Goal: Task Accomplishment & Management: Use online tool/utility

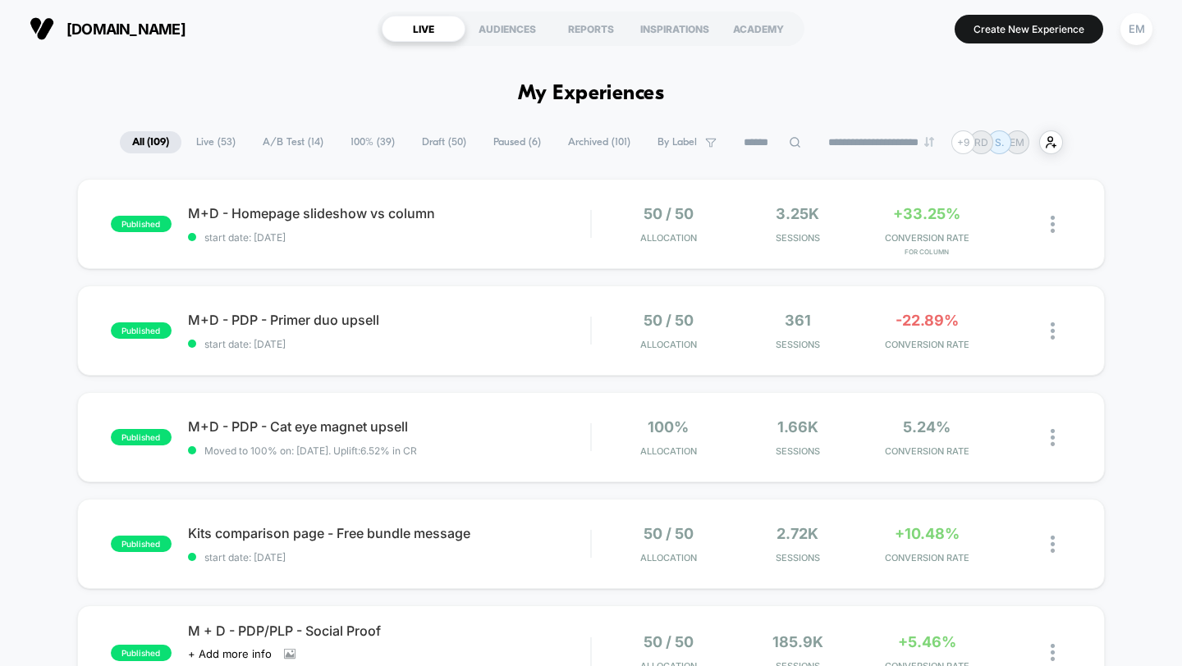
click at [437, 139] on span "Draft ( 50 )" at bounding box center [443, 142] width 69 height 22
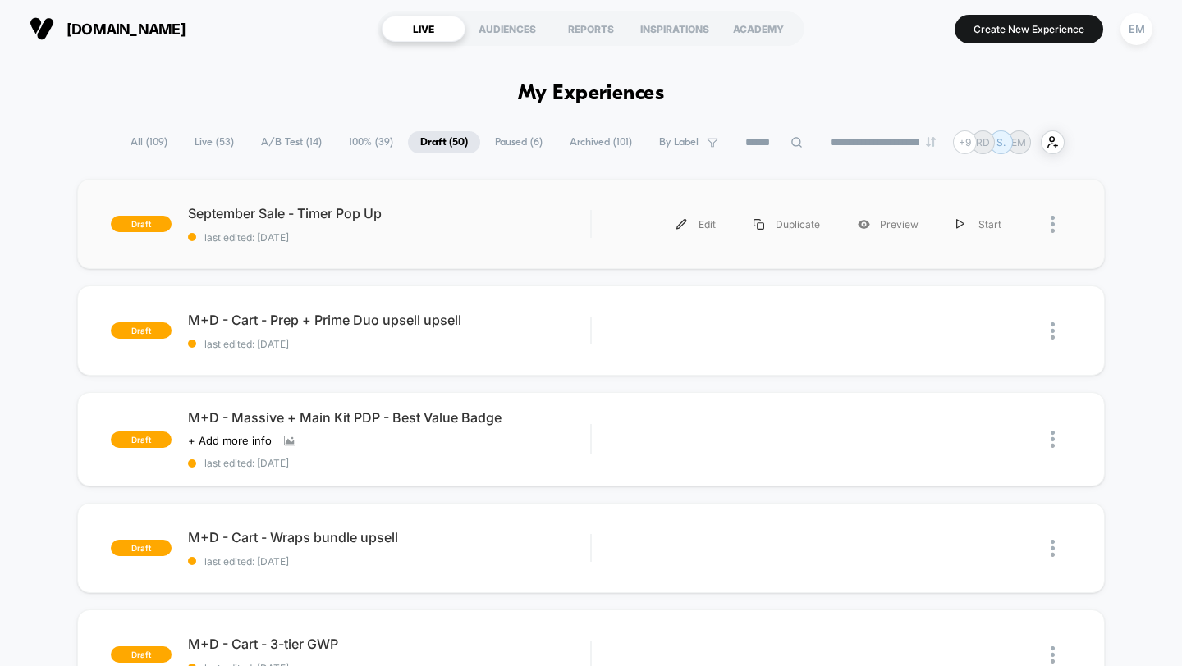
click at [1059, 226] on div at bounding box center [1060, 224] width 21 height 37
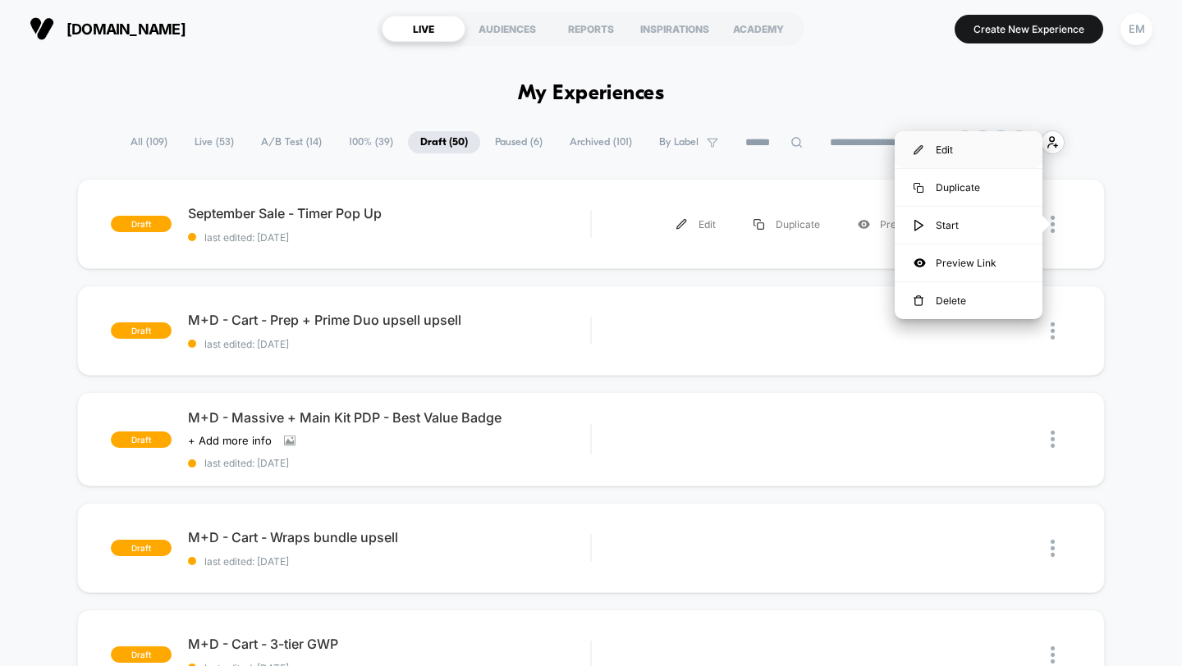
click at [963, 150] on div "Edit" at bounding box center [968, 149] width 148 height 37
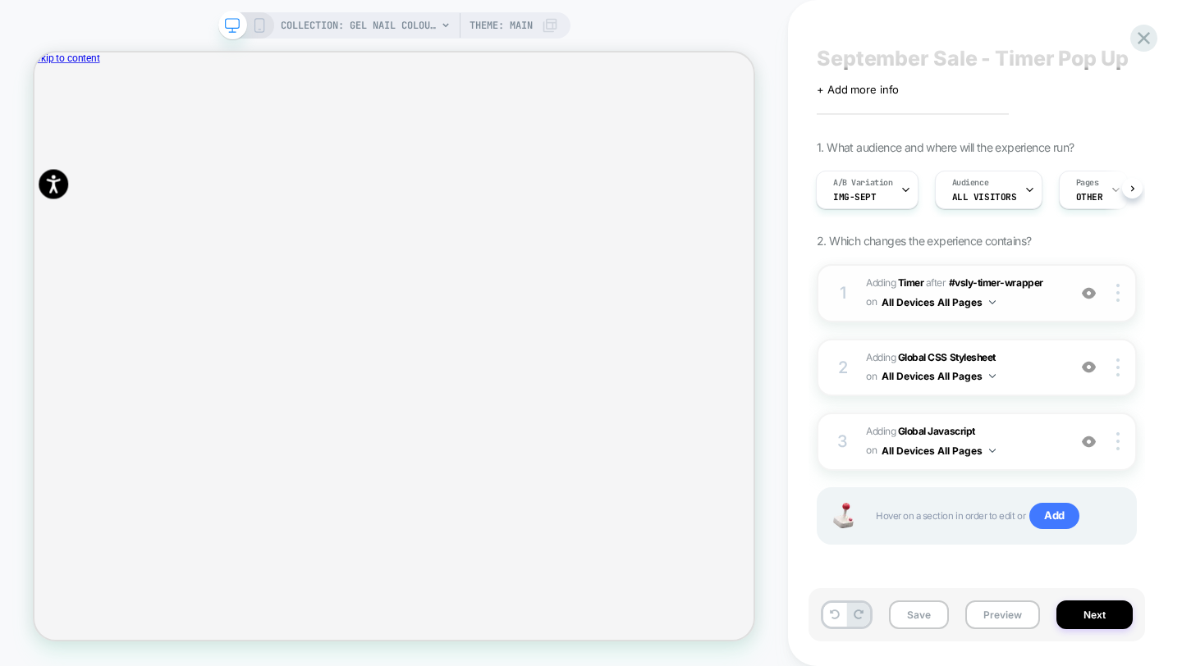
click at [990, 303] on img at bounding box center [992, 302] width 7 height 4
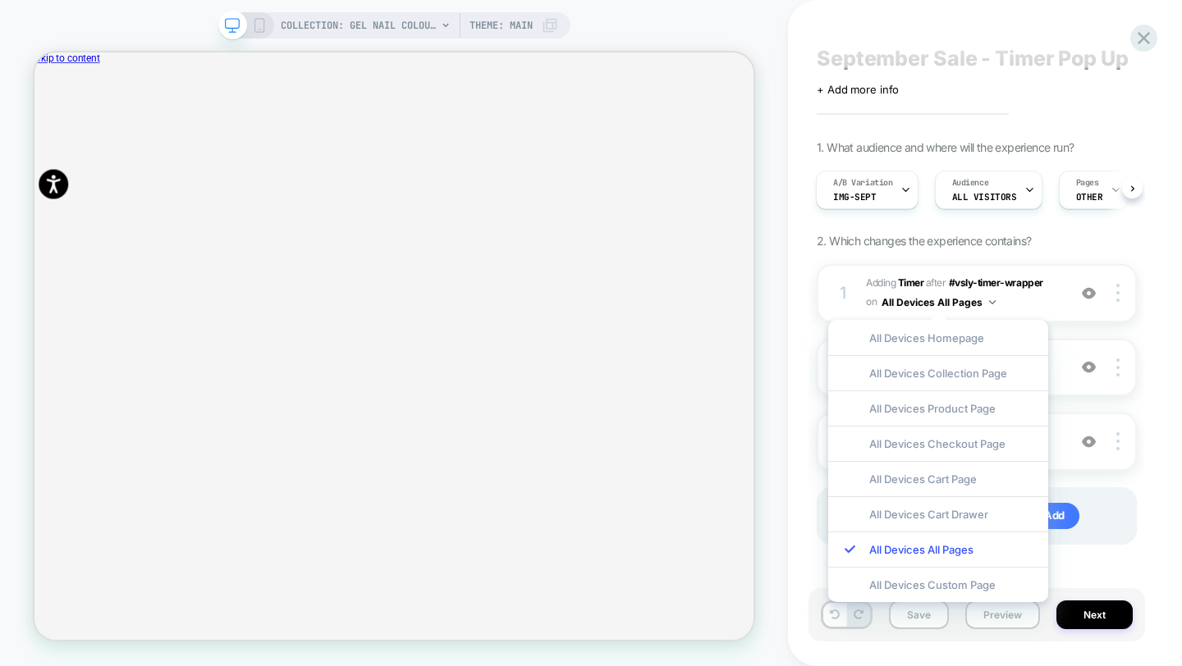
click at [1133, 251] on div "1. What audience and where will the experience run? A/B Variation img-sept Audi…" at bounding box center [976, 363] width 320 height 446
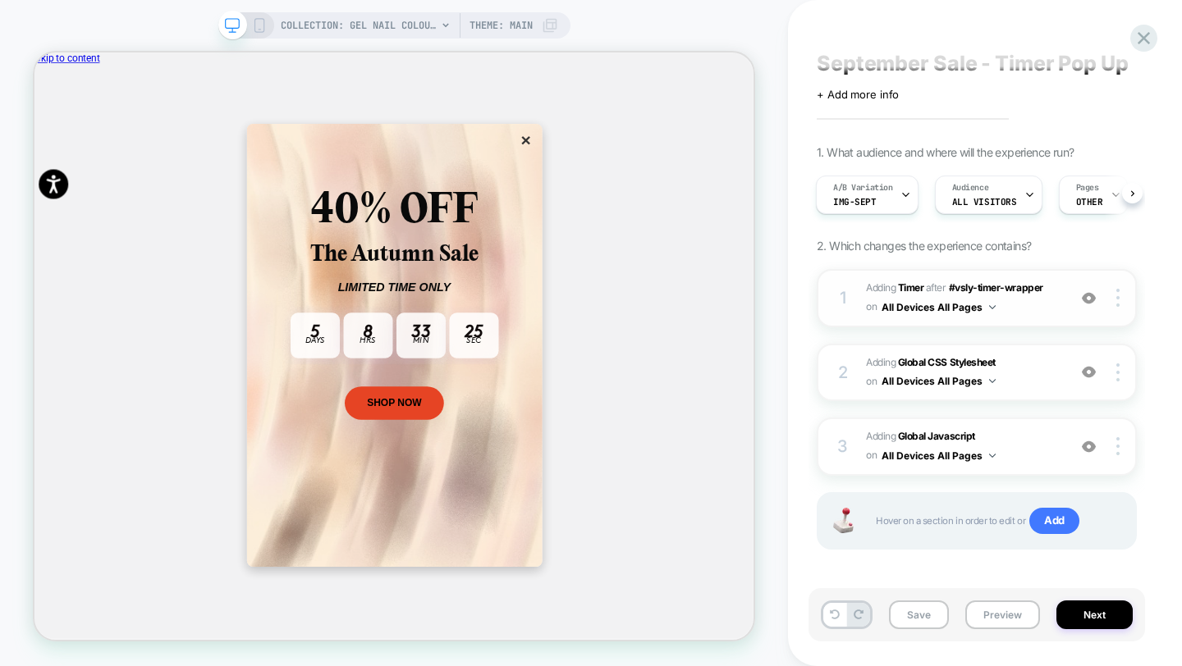
scroll to position [21, 0]
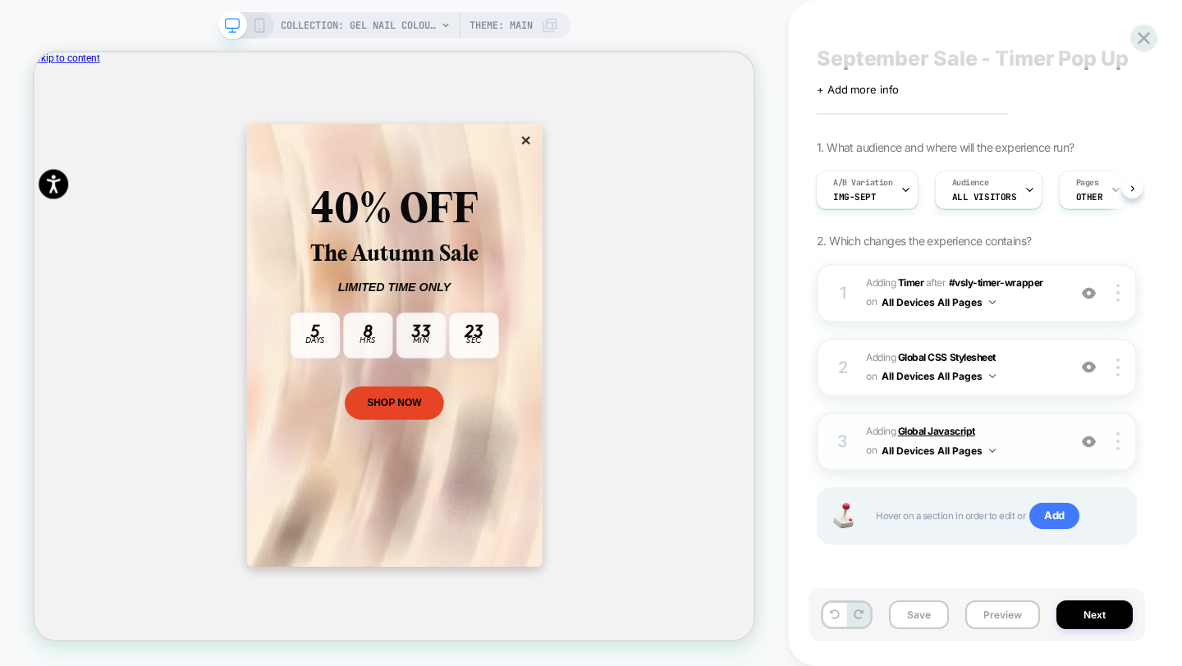
click at [946, 433] on b "Global Javascript" at bounding box center [936, 431] width 77 height 12
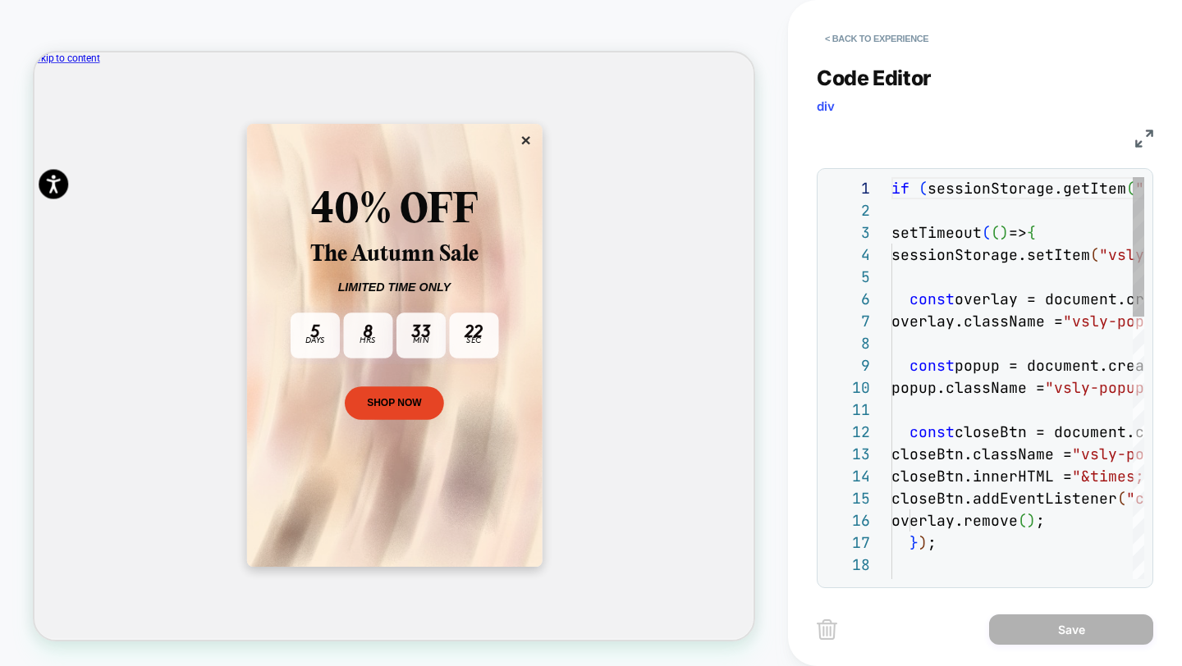
scroll to position [222, 0]
click at [1147, 144] on img at bounding box center [1144, 139] width 18 height 18
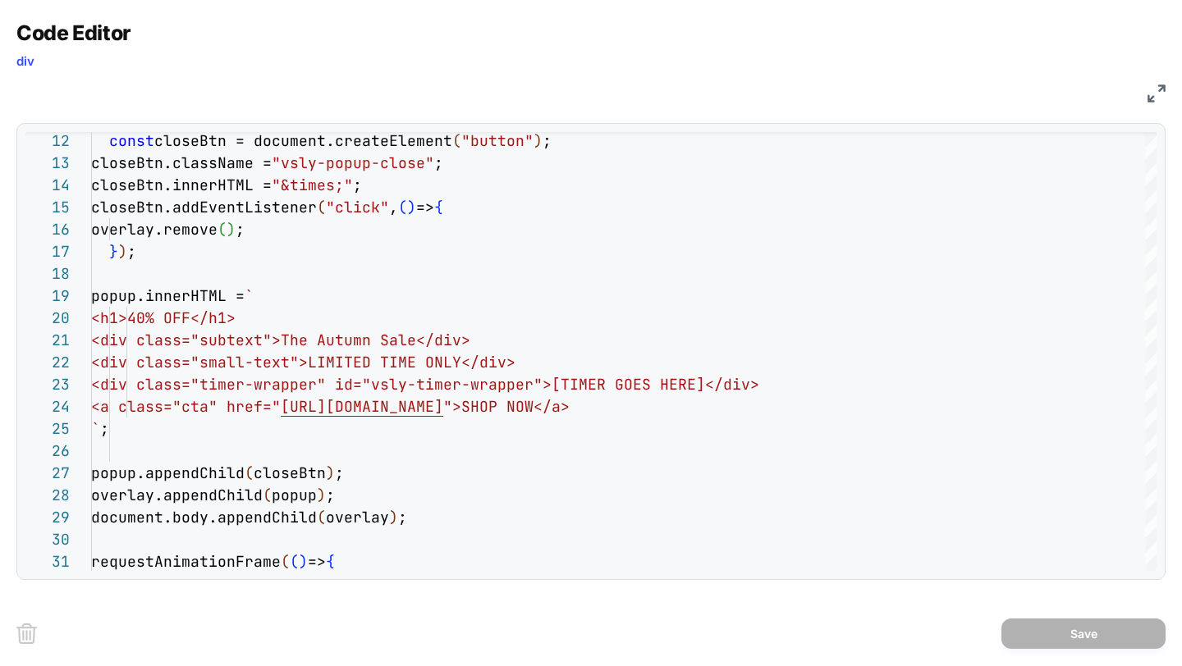
click at [1157, 96] on img at bounding box center [1156, 94] width 18 height 18
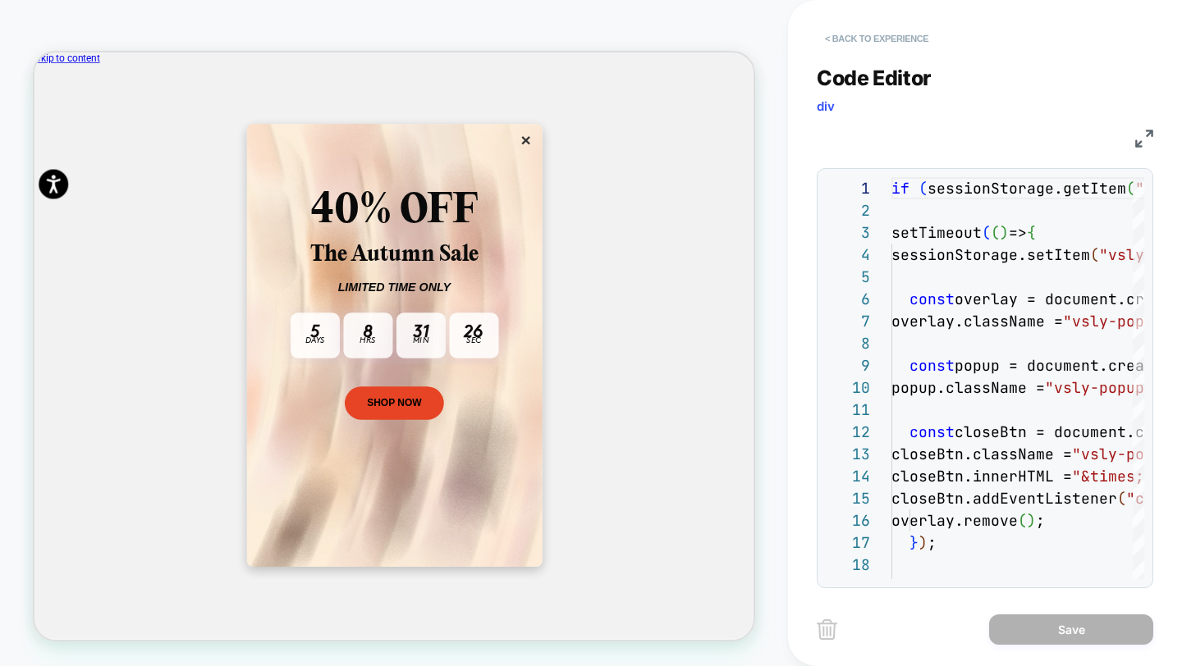
click at [865, 42] on button "< Back to experience" at bounding box center [876, 38] width 120 height 26
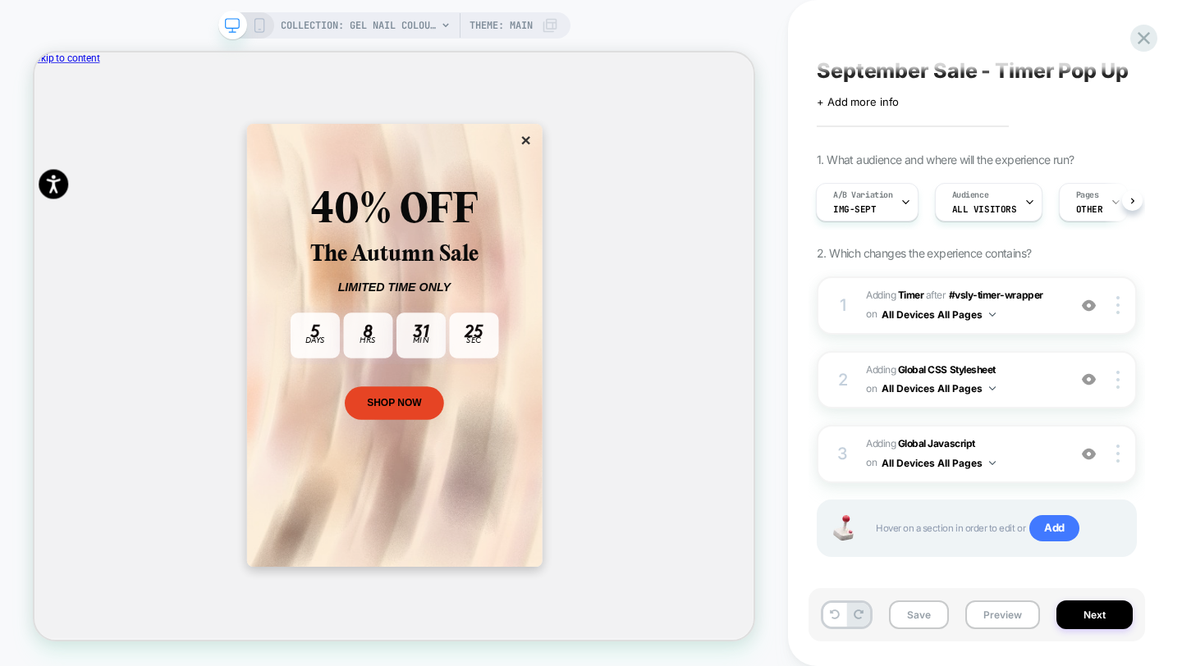
scroll to position [21, 0]
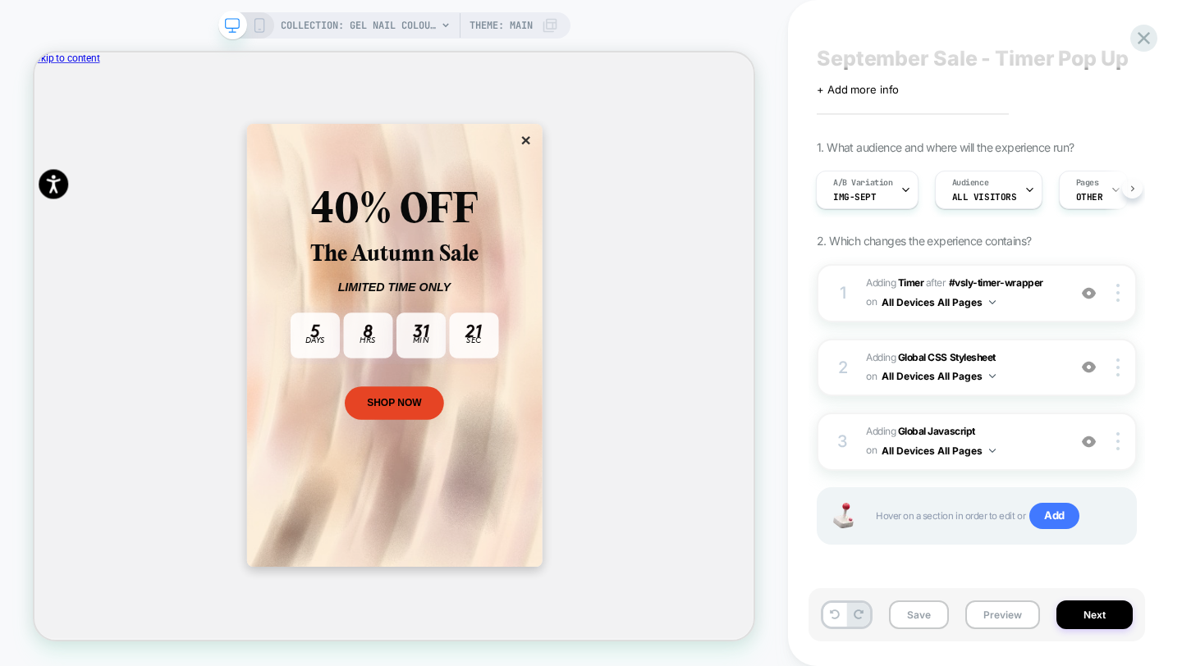
click at [1133, 185] on icon at bounding box center [1132, 188] width 7 height 7
click at [1132, 190] on div "A/B Variation img-sept Audience All Visitors Pages OTHER Devices ALL DEVICES Tr…" at bounding box center [976, 189] width 320 height 55
click at [1091, 626] on button "Next" at bounding box center [1094, 615] width 76 height 29
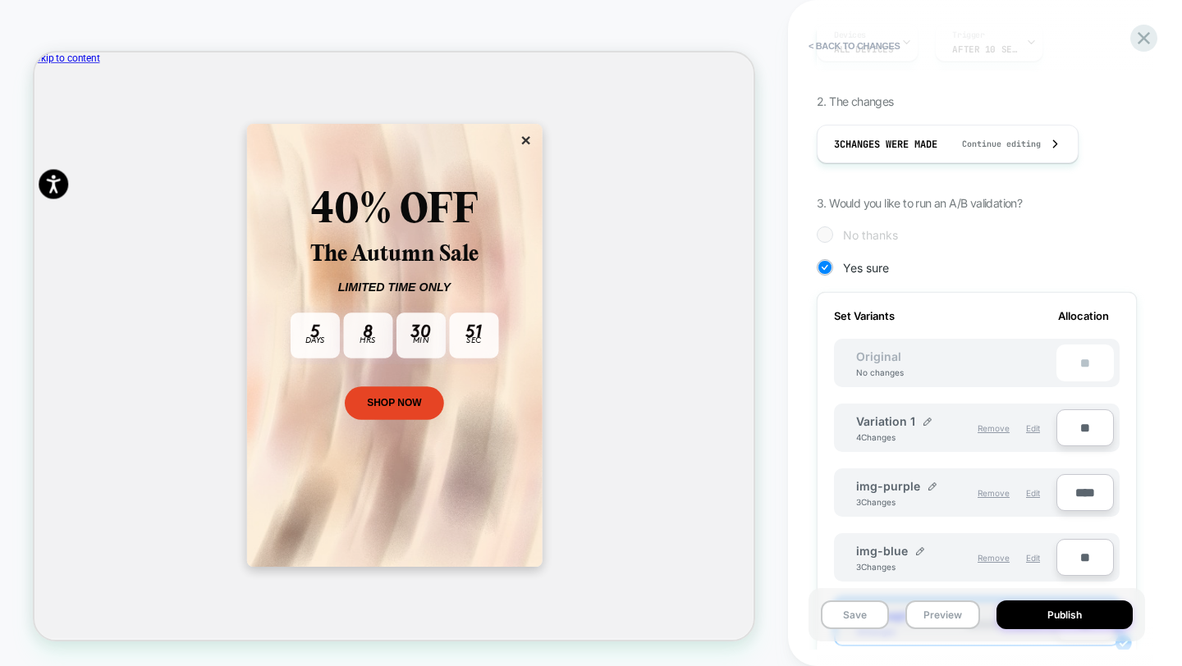
scroll to position [0, 0]
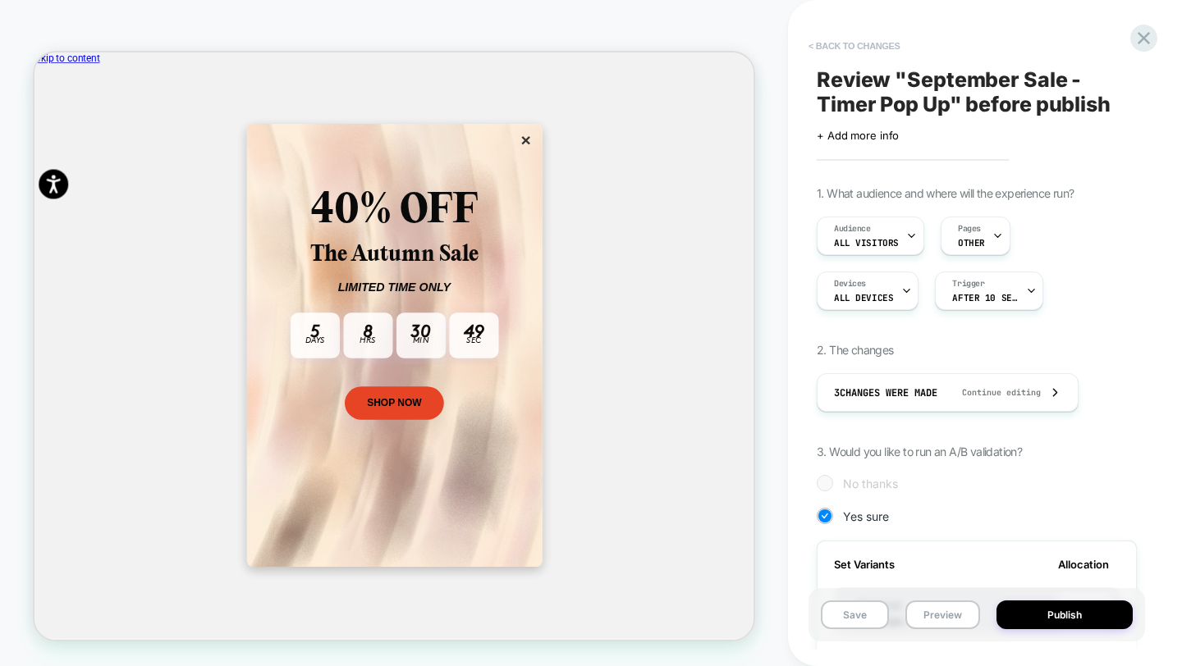
click at [844, 39] on button "< Back to changes" at bounding box center [854, 46] width 108 height 26
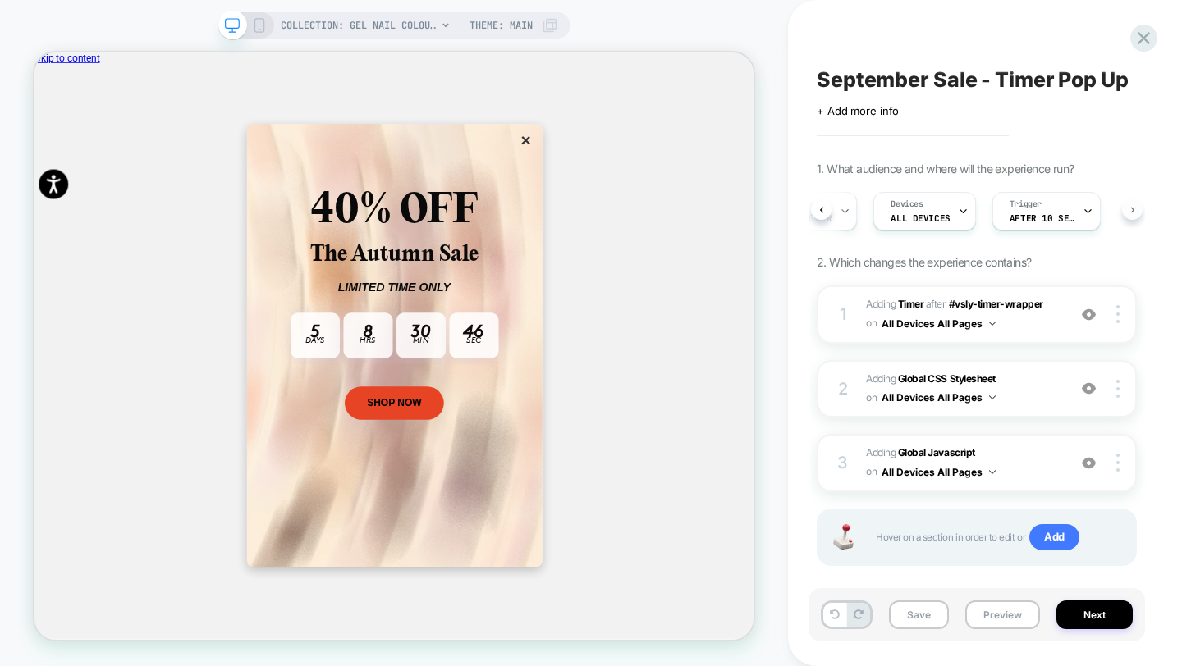
scroll to position [0, 283]
click at [917, 324] on button "All Devices All Pages" at bounding box center [938, 323] width 114 height 21
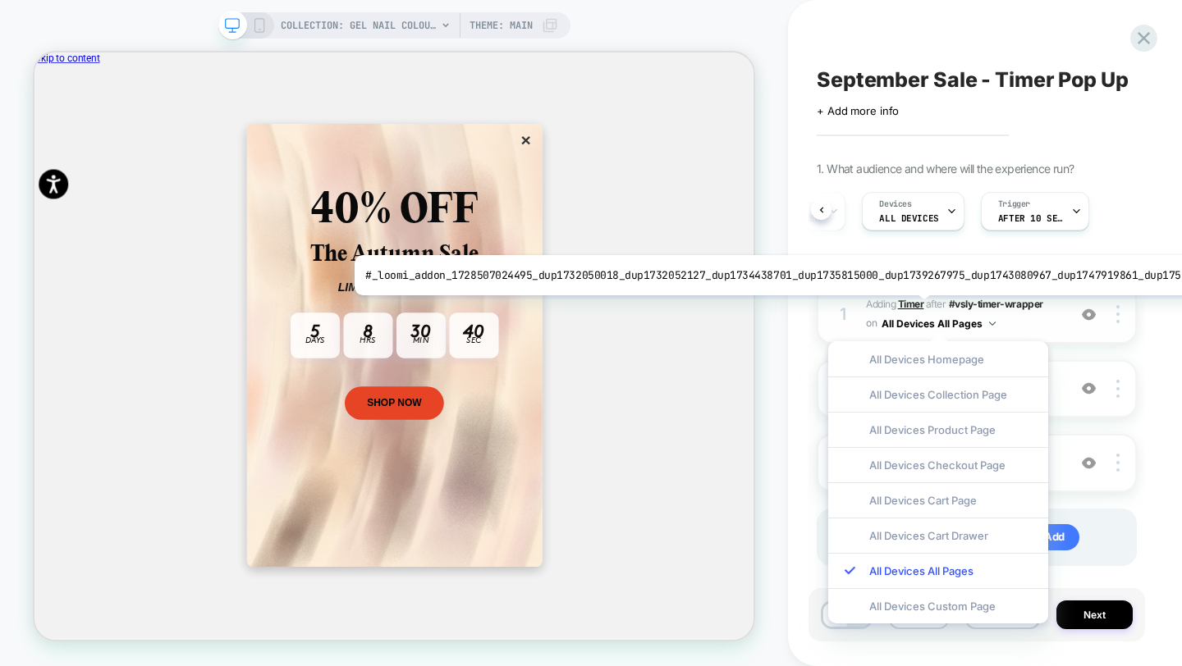
click at [909, 308] on b "Timer" at bounding box center [911, 304] width 26 height 12
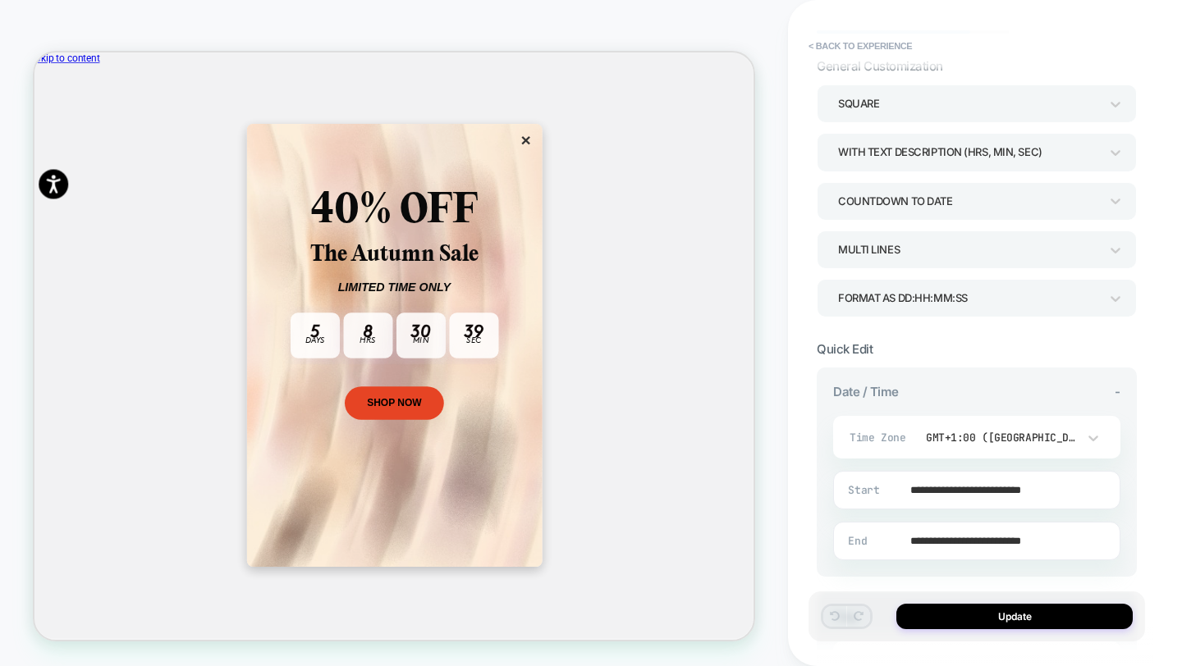
scroll to position [88, 0]
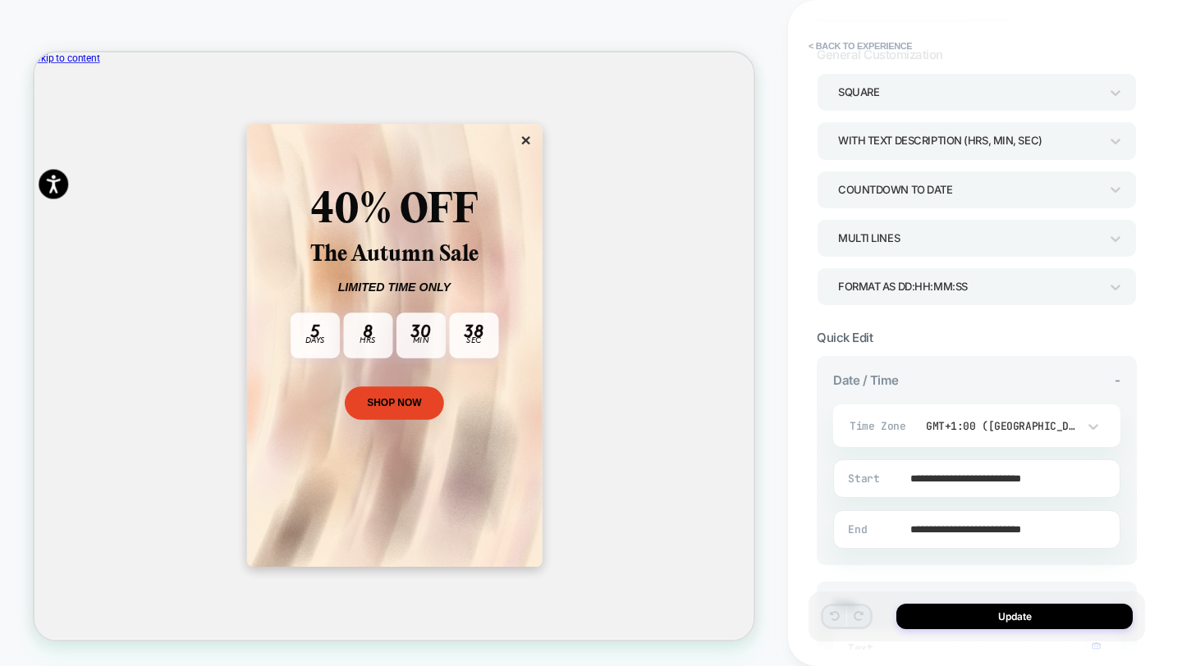
click at [939, 524] on input "**********" at bounding box center [973, 529] width 286 height 39
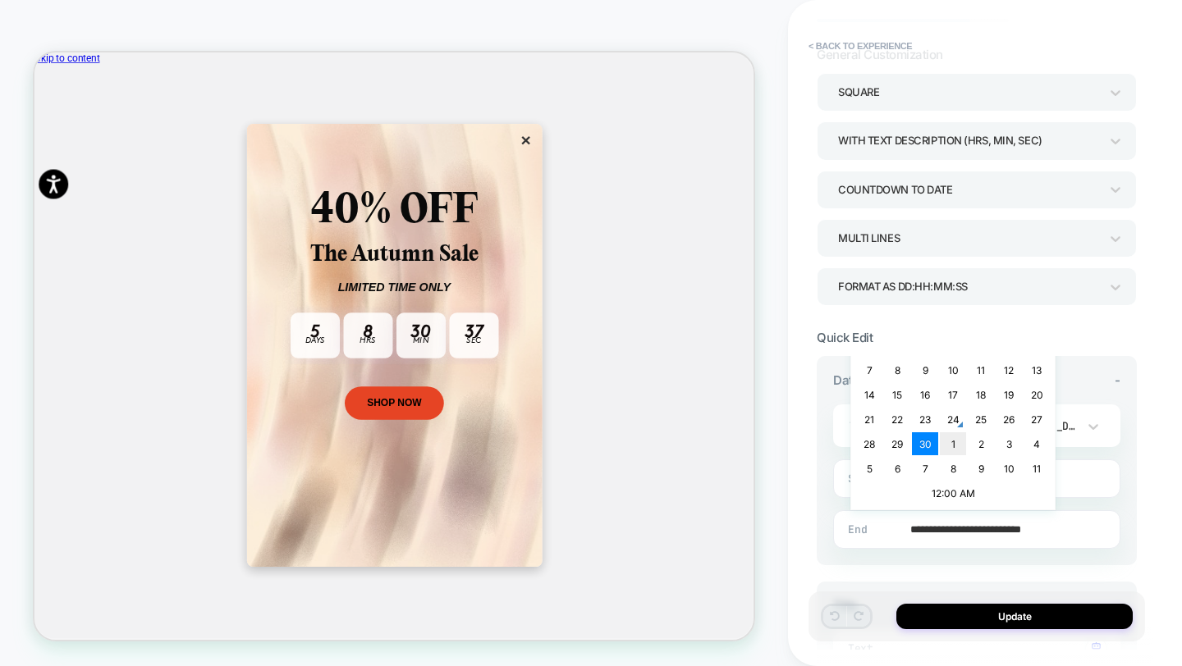
click at [955, 441] on td "1" at bounding box center [953, 443] width 26 height 23
click at [1027, 532] on input "**********" at bounding box center [973, 529] width 286 height 39
click at [941, 491] on td "12:00 AM" at bounding box center [953, 493] width 194 height 23
click at [926, 433] on span "▲" at bounding box center [919, 435] width 33 height 33
type input "**********"
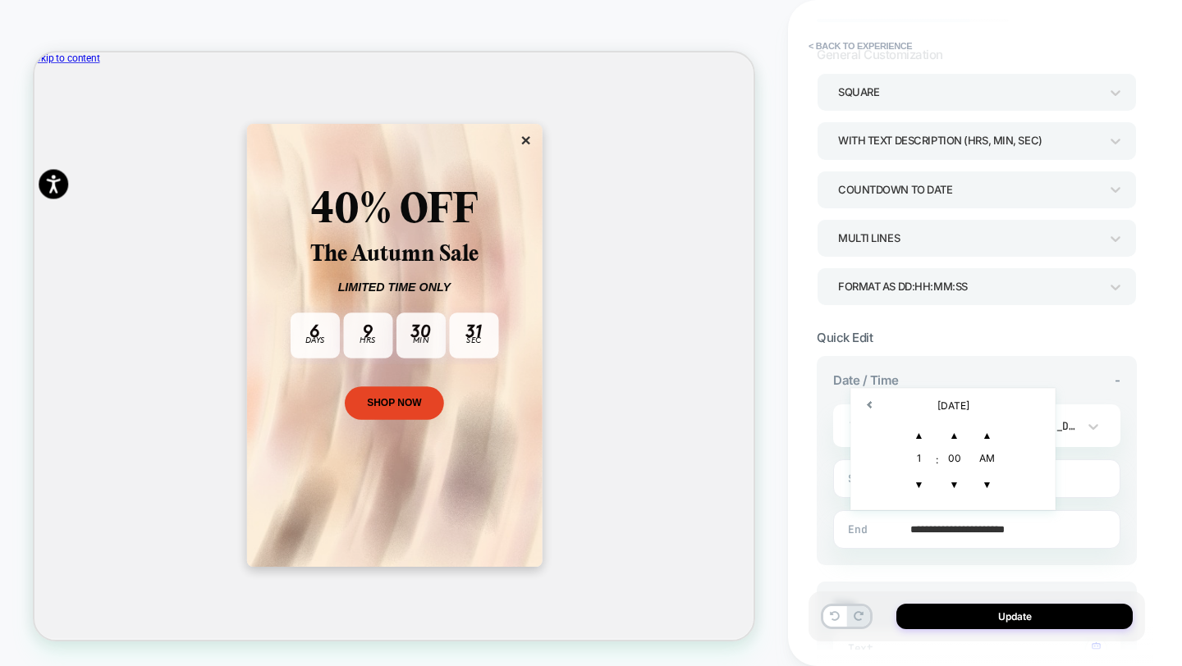
click at [1120, 532] on div "**********" at bounding box center [976, 460] width 320 height 209
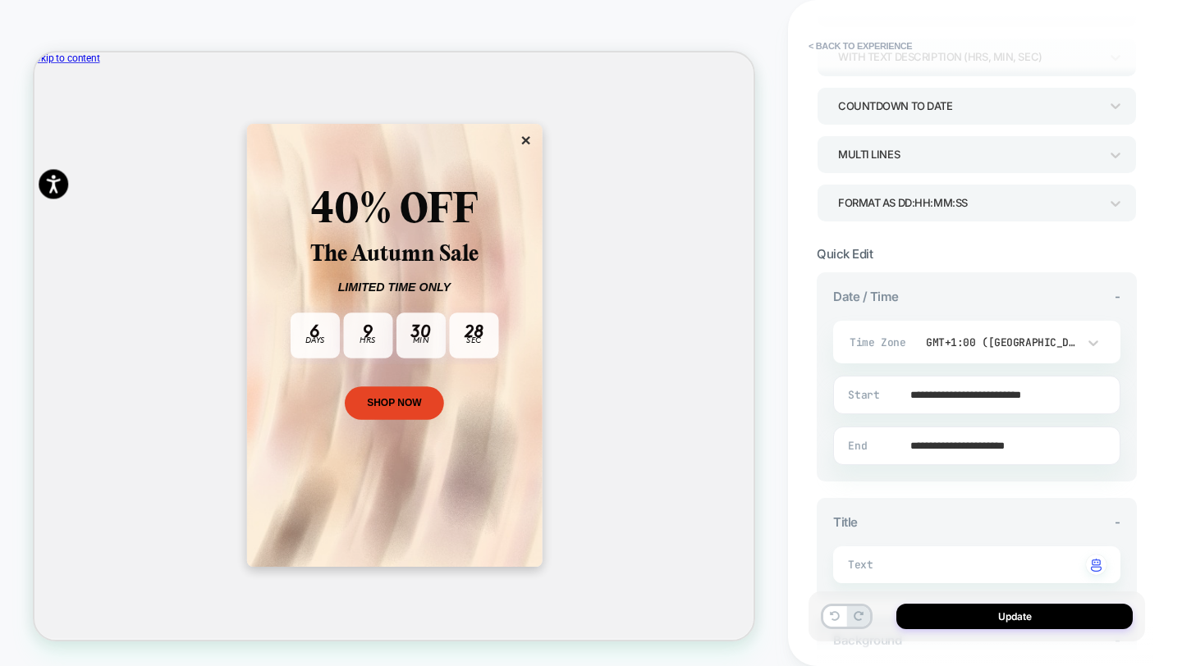
scroll to position [358, 0]
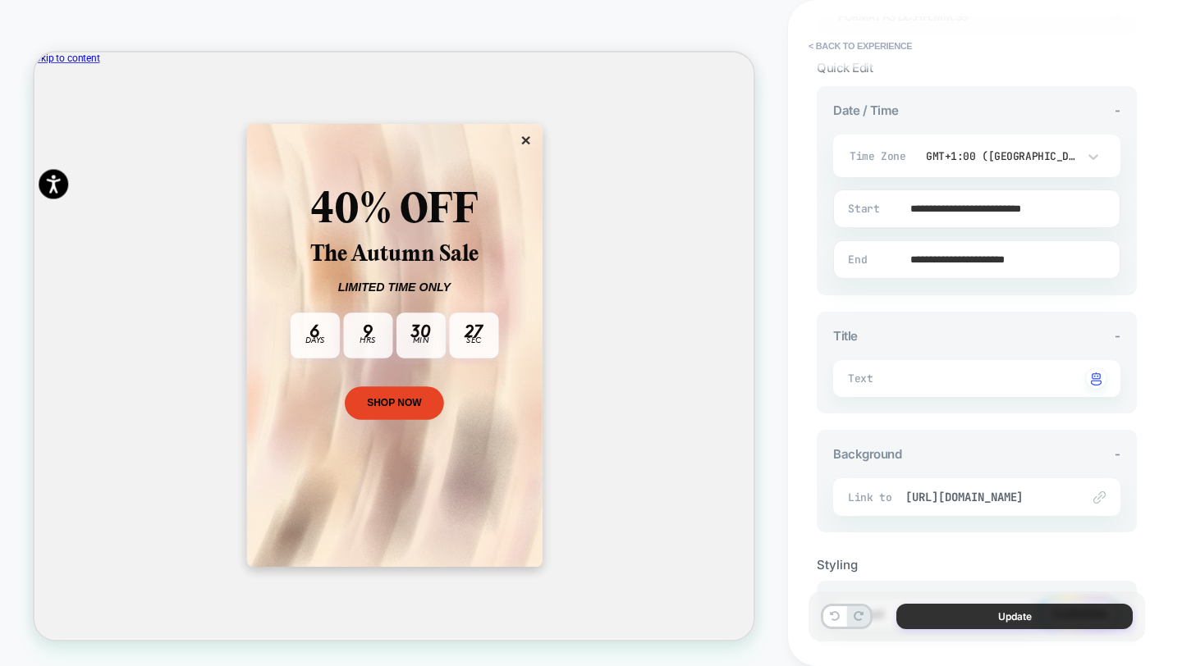
click at [1039, 613] on button "Update" at bounding box center [1014, 616] width 236 height 25
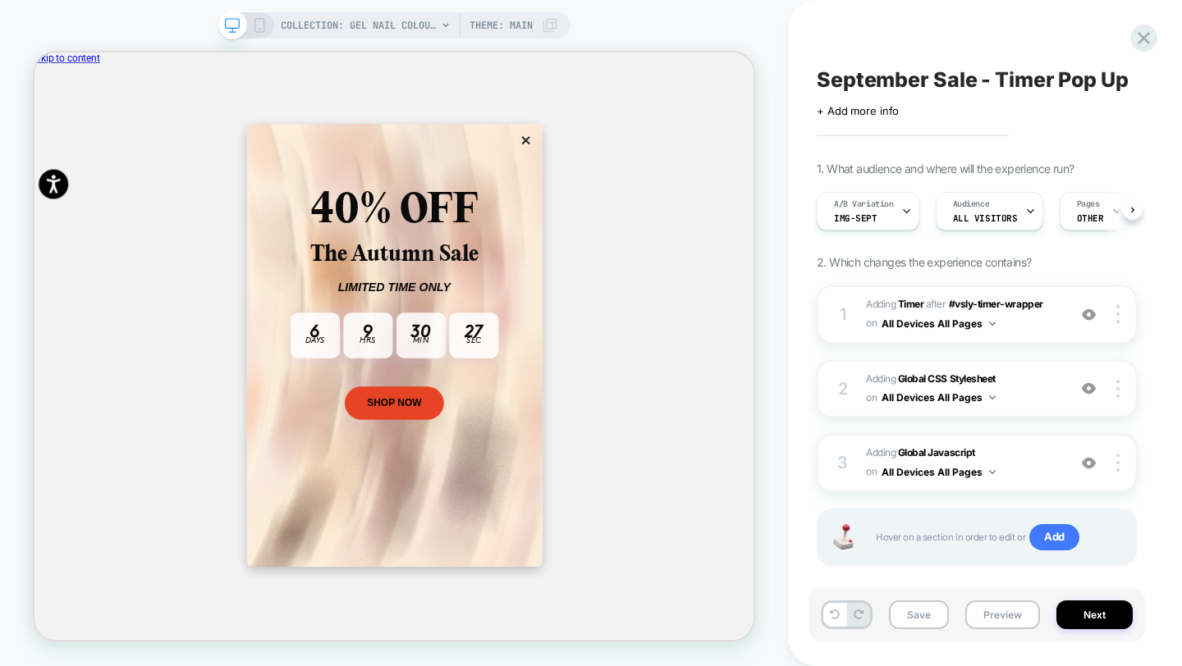
scroll to position [0, 1]
click at [263, 23] on icon at bounding box center [259, 25] width 15 height 15
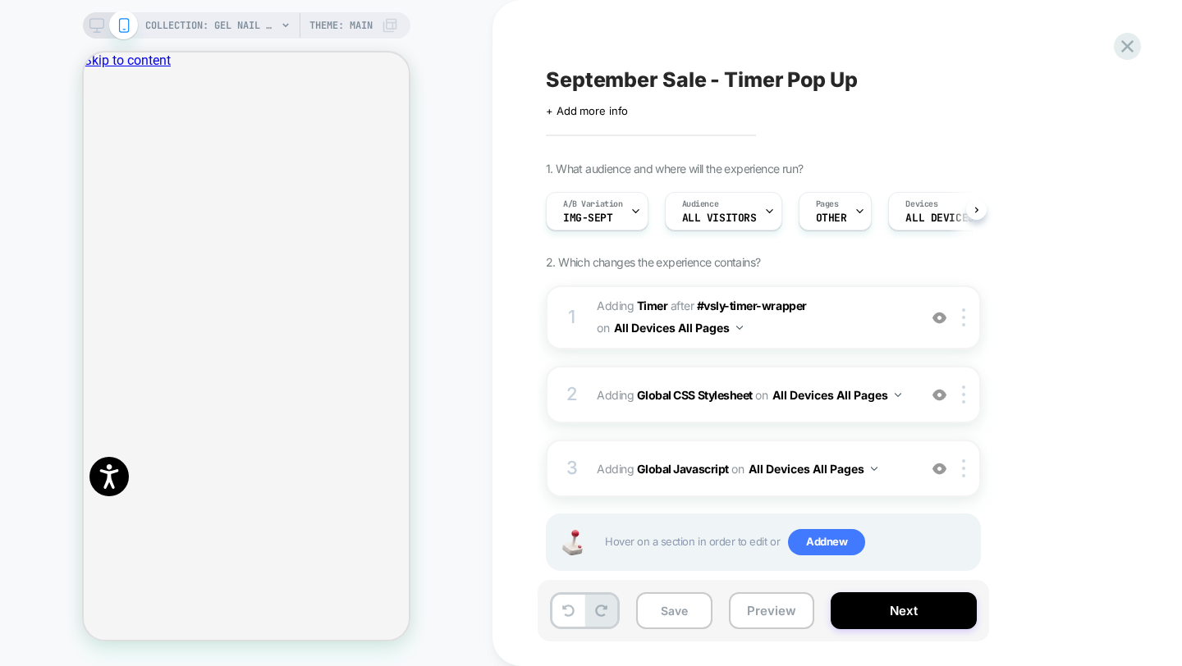
scroll to position [0, 1]
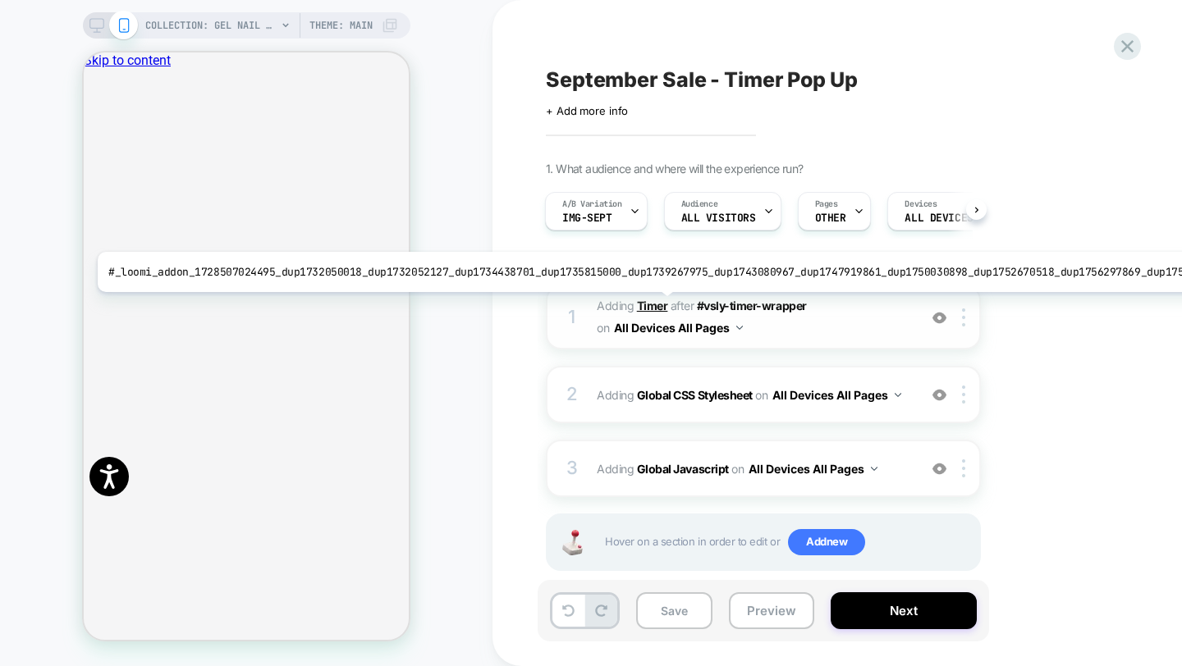
click at [652, 304] on b "Timer" at bounding box center [652, 306] width 31 height 14
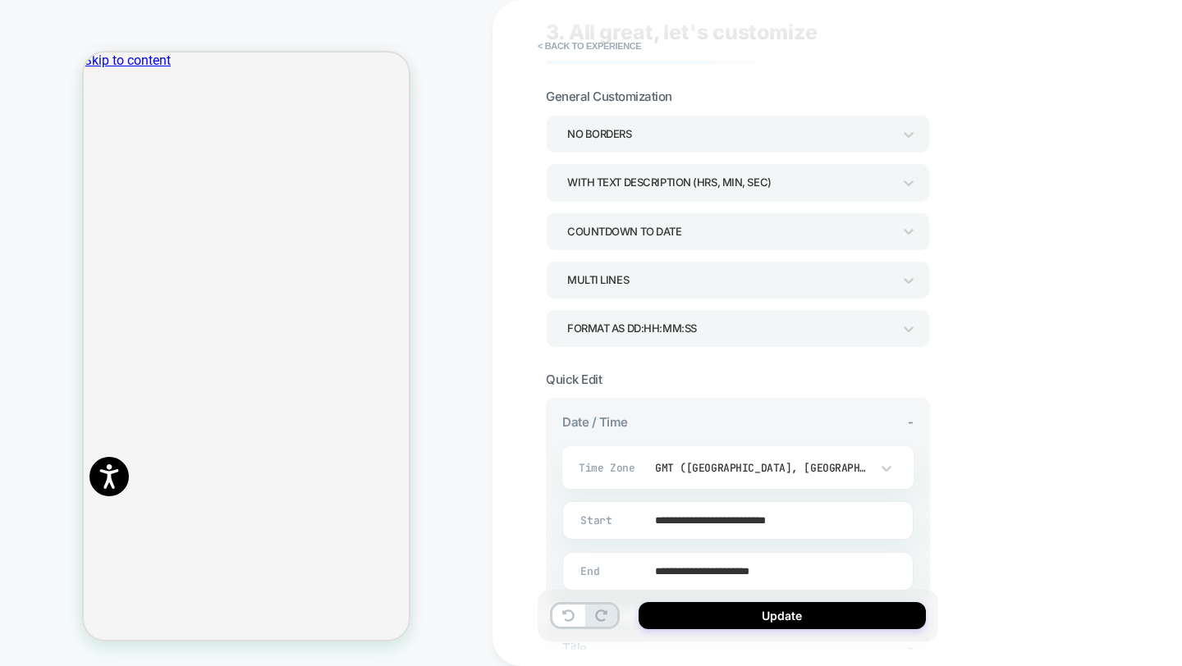
scroll to position [0, 0]
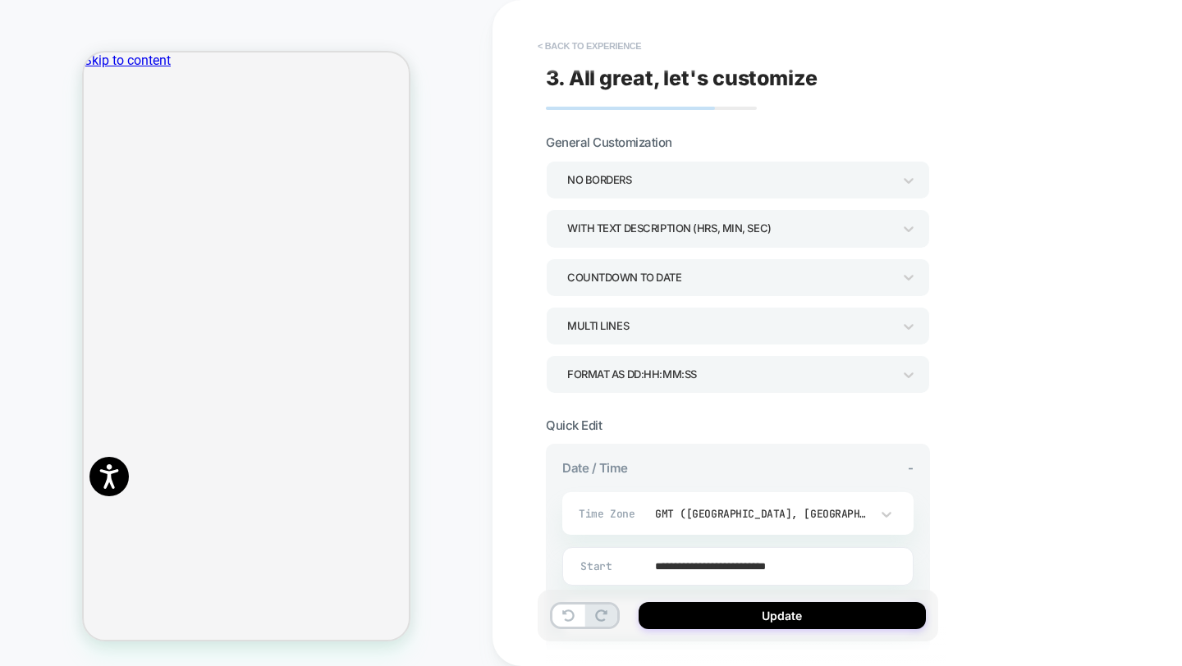
click at [588, 43] on button "< Back to experience" at bounding box center [589, 46] width 120 height 26
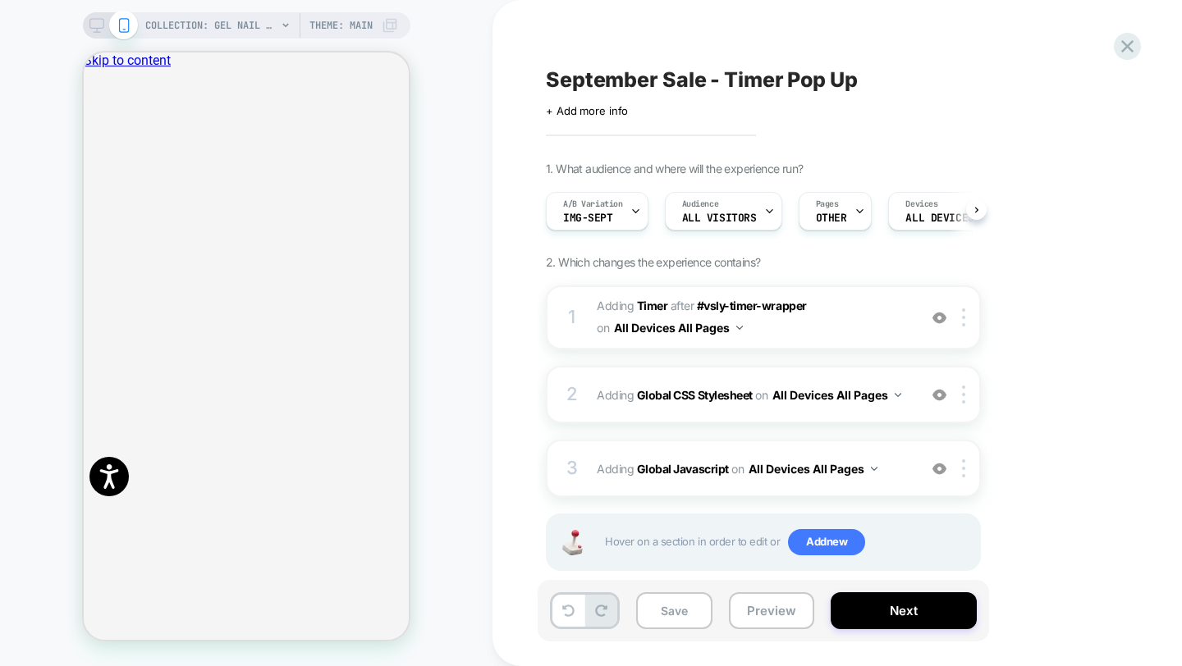
scroll to position [0, 1]
click at [718, 390] on b "Global CSS Stylesheet" at bounding box center [695, 395] width 116 height 14
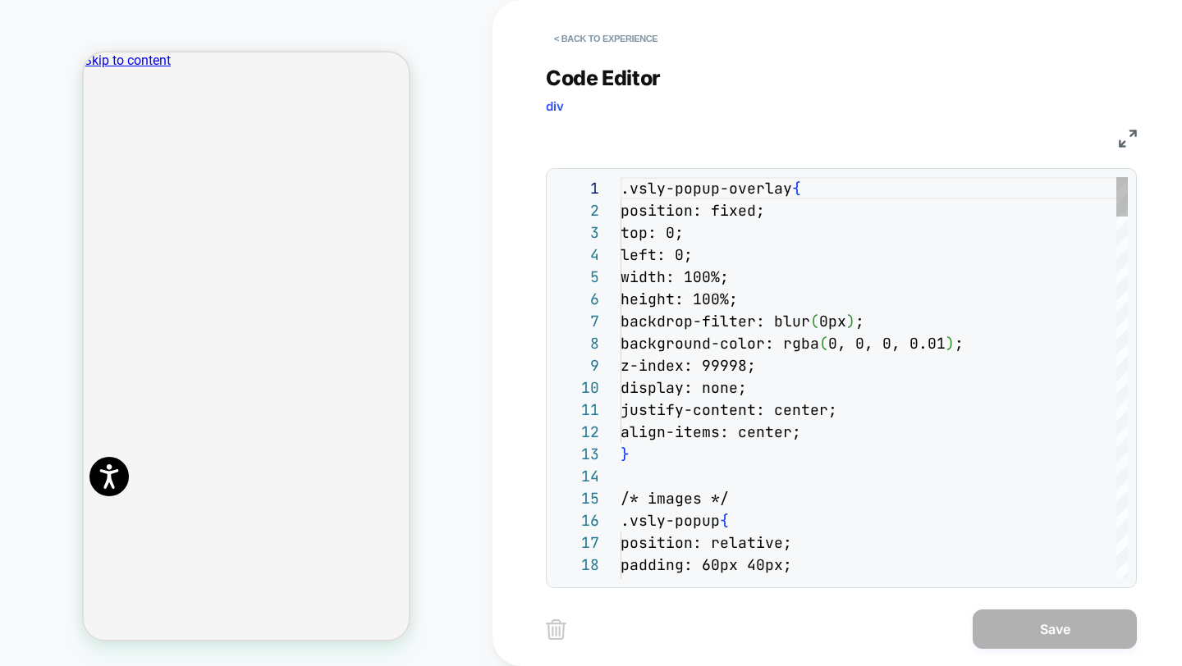
scroll to position [222, 0]
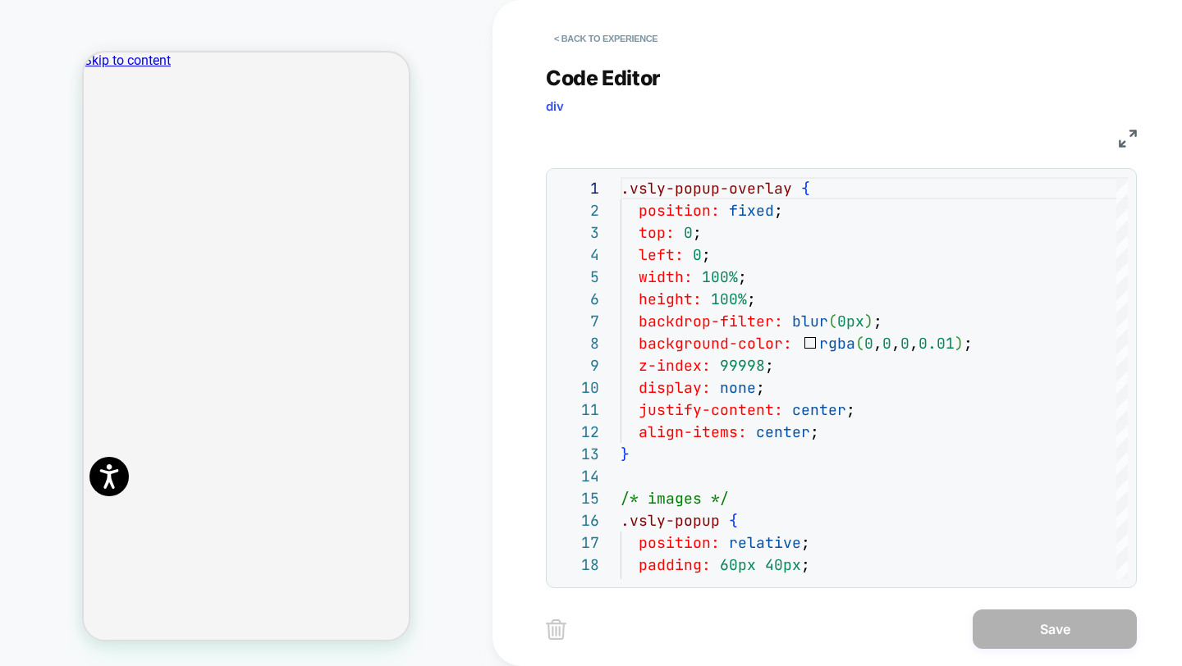
click at [1127, 135] on img at bounding box center [1127, 139] width 18 height 18
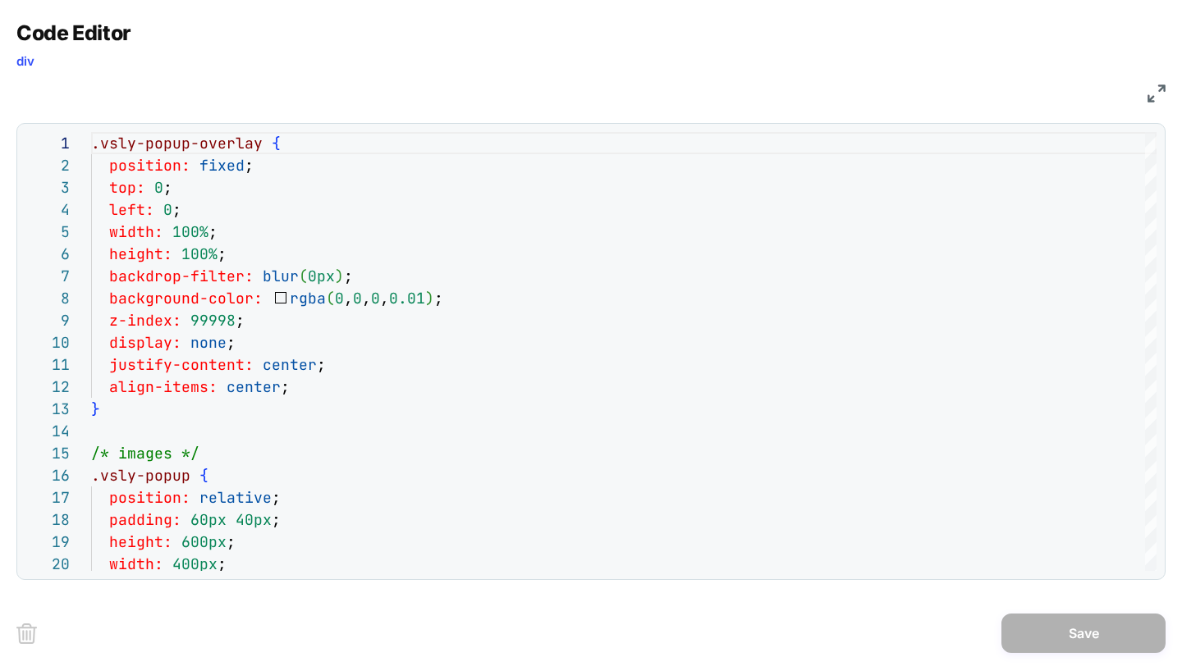
click at [1149, 103] on div "CSS" at bounding box center [590, 91] width 1149 height 28
click at [1151, 97] on img at bounding box center [1156, 94] width 18 height 18
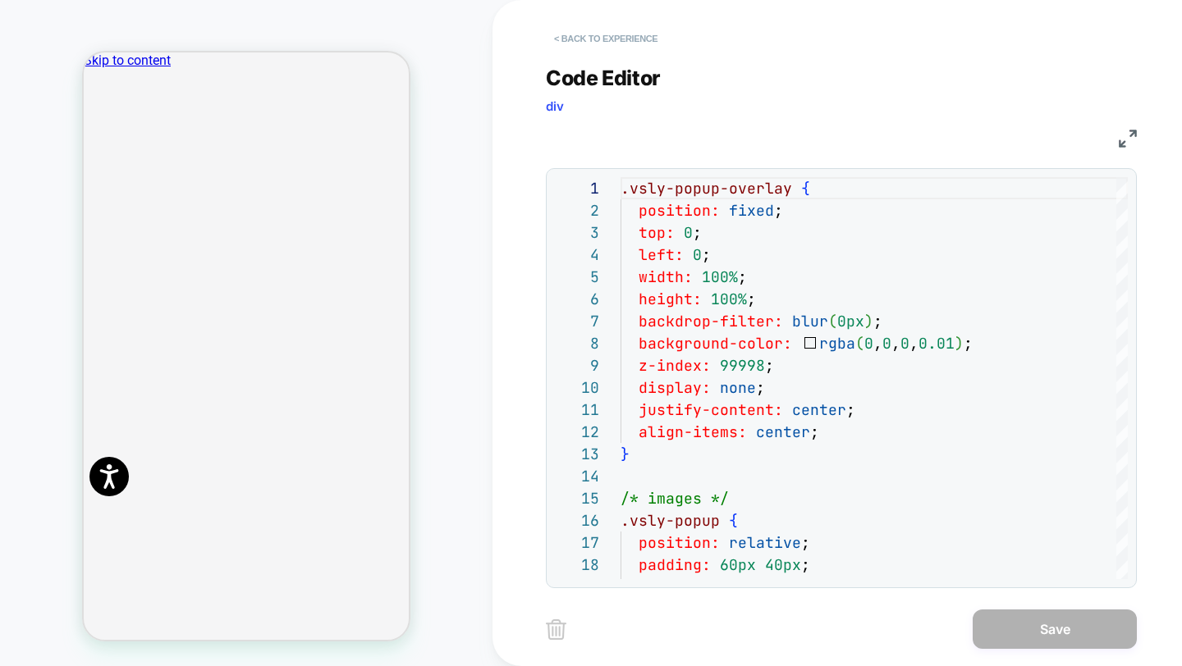
click at [560, 38] on button "< Back to experience" at bounding box center [606, 38] width 120 height 26
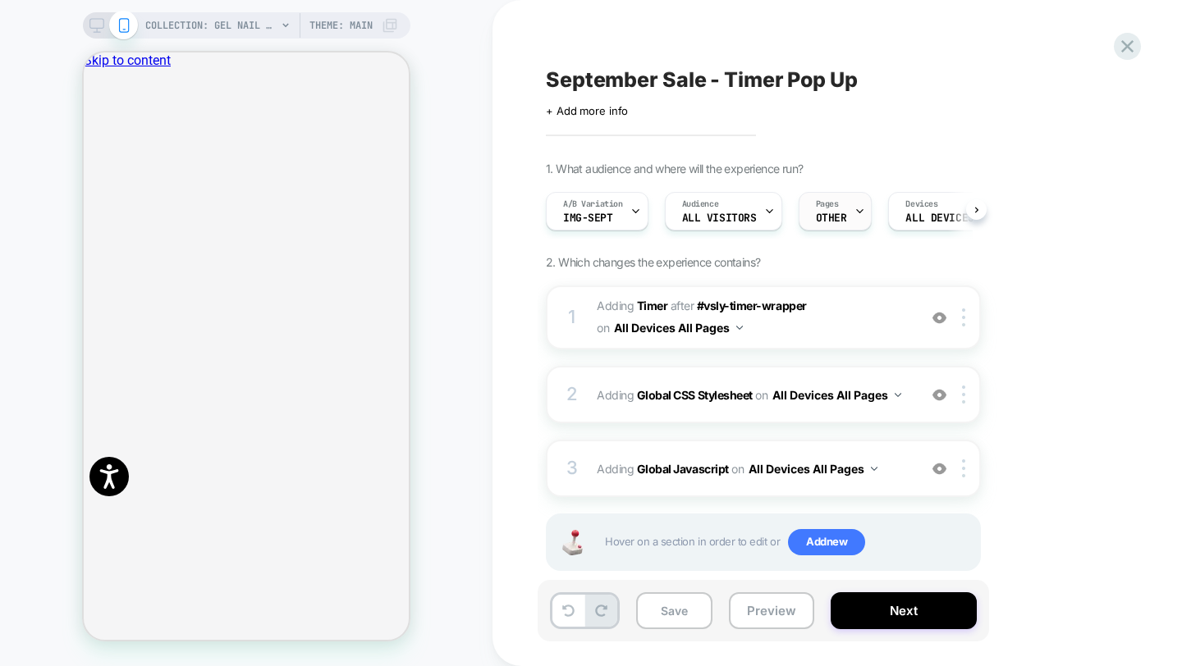
scroll to position [0, 1]
click at [1138, 41] on div at bounding box center [1127, 47] width 34 height 34
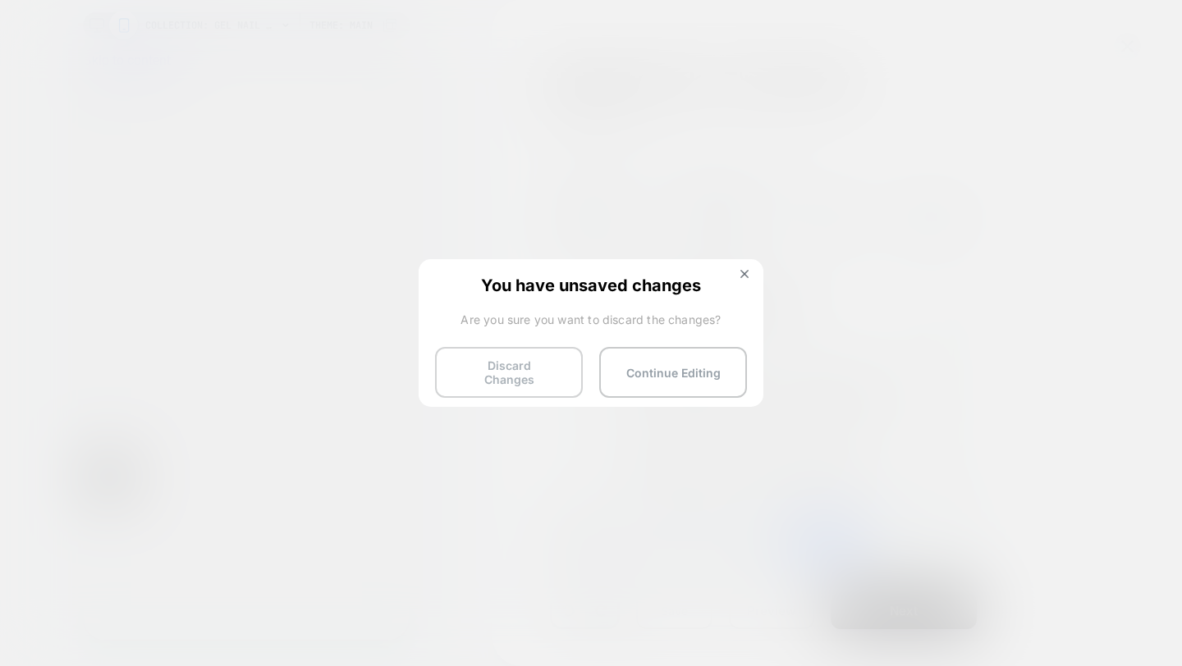
click at [543, 373] on button "Discard Changes" at bounding box center [509, 372] width 148 height 51
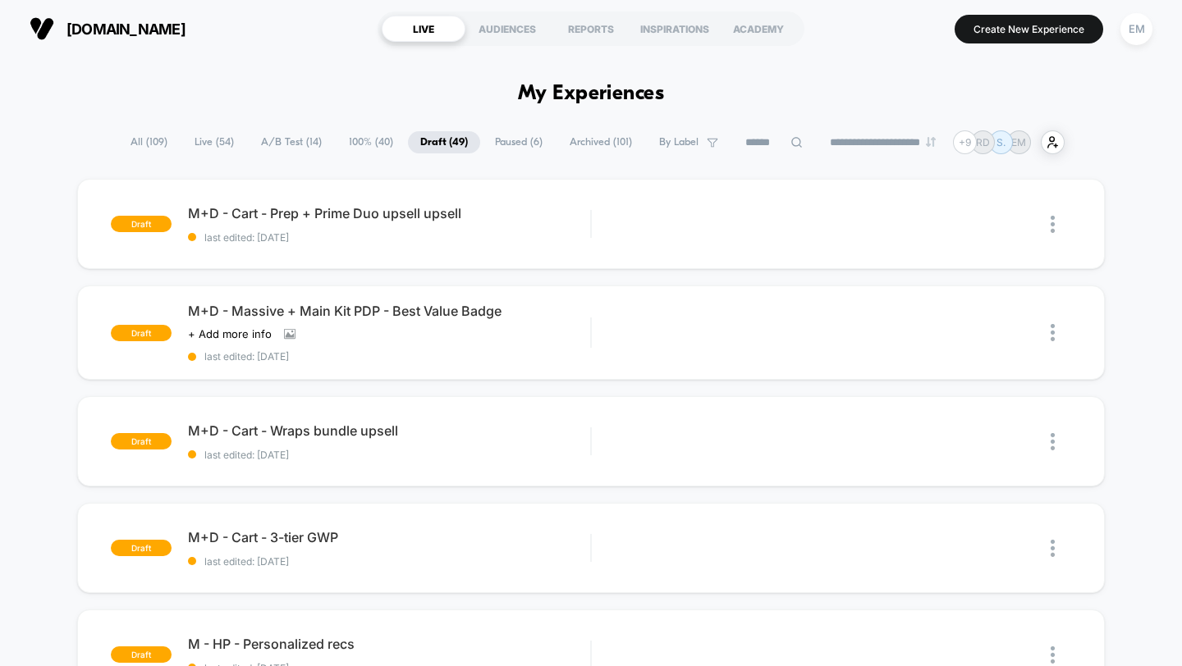
click at [143, 149] on span "All ( 109 )" at bounding box center [149, 142] width 62 height 22
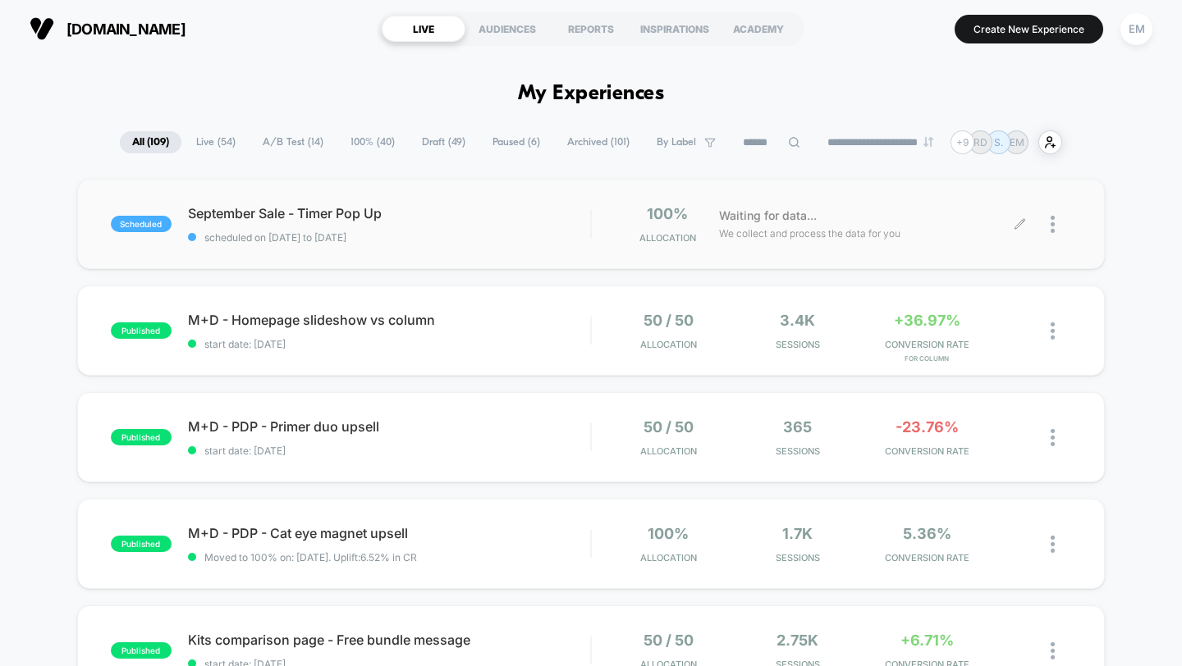
click at [1063, 220] on div at bounding box center [1060, 224] width 21 height 39
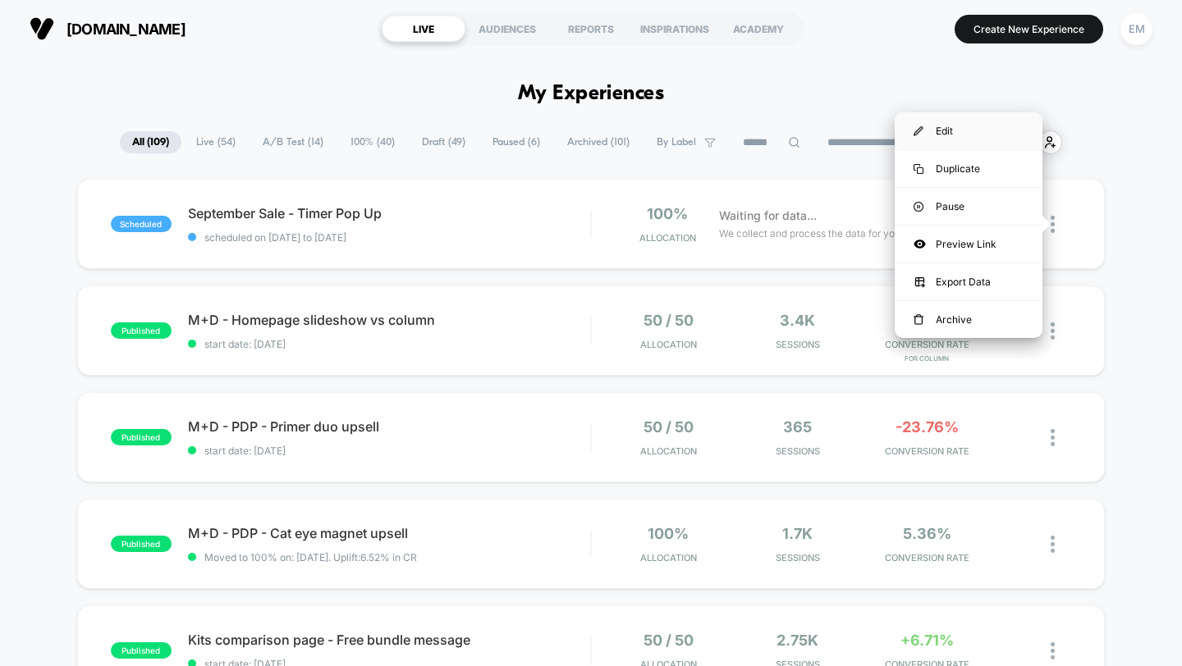
click at [948, 140] on div "Edit" at bounding box center [968, 130] width 148 height 37
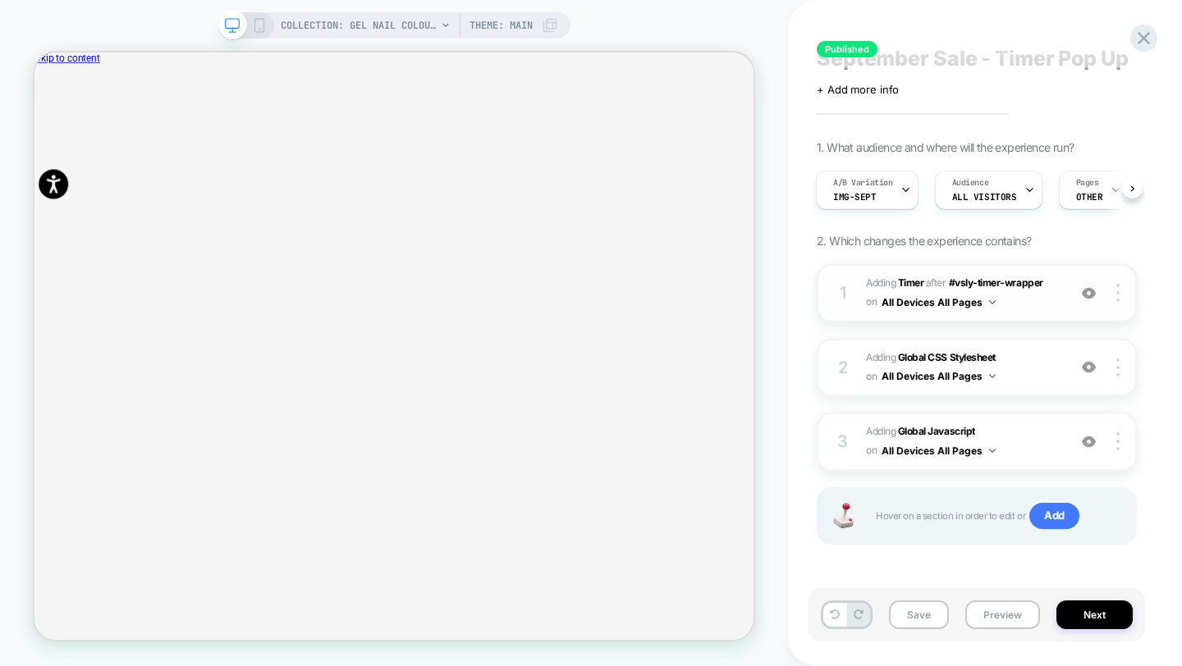
click at [917, 300] on button "All Devices All Pages" at bounding box center [938, 302] width 114 height 21
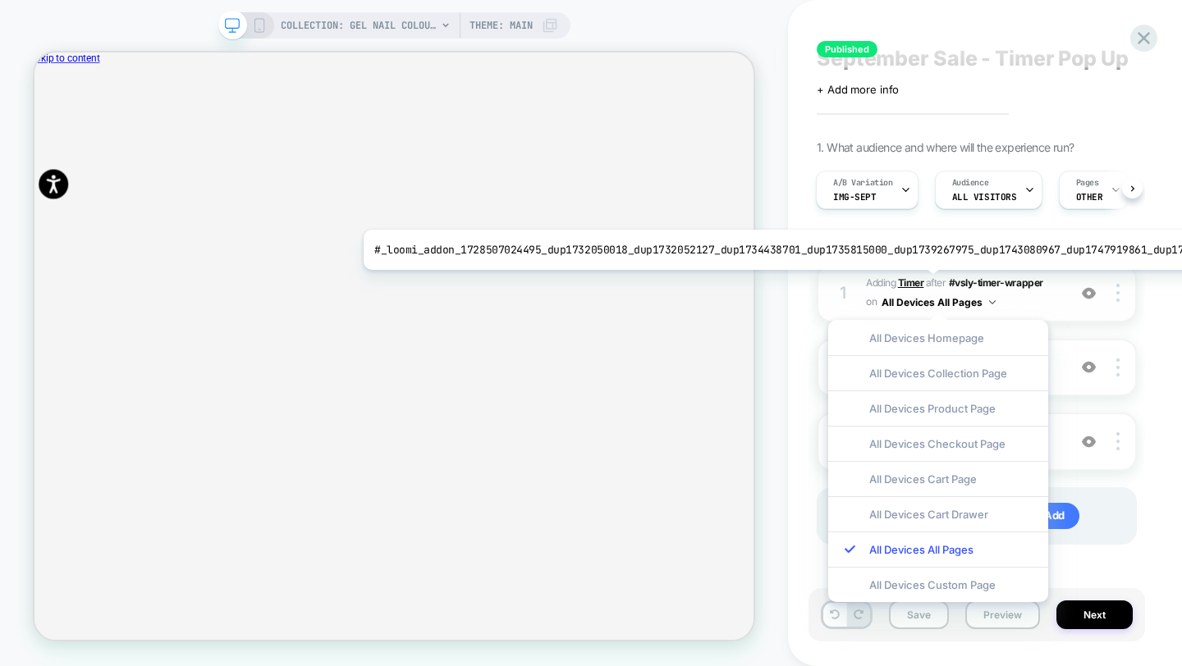
click at [918, 282] on b "Timer" at bounding box center [911, 283] width 26 height 12
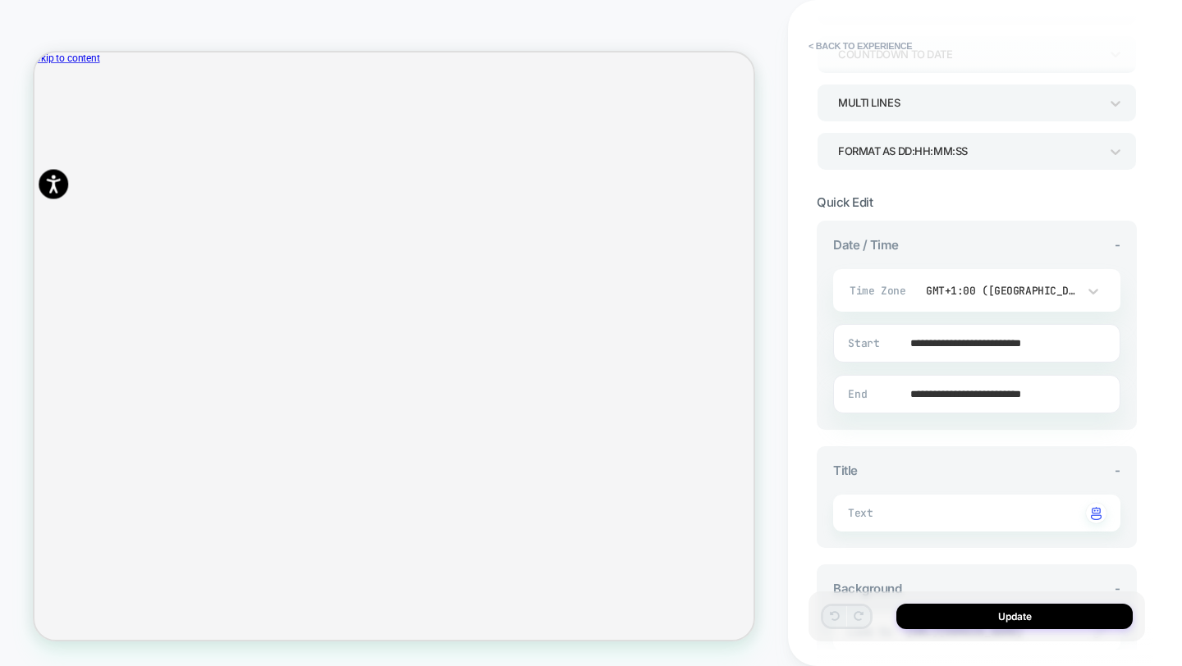
scroll to position [277, 0]
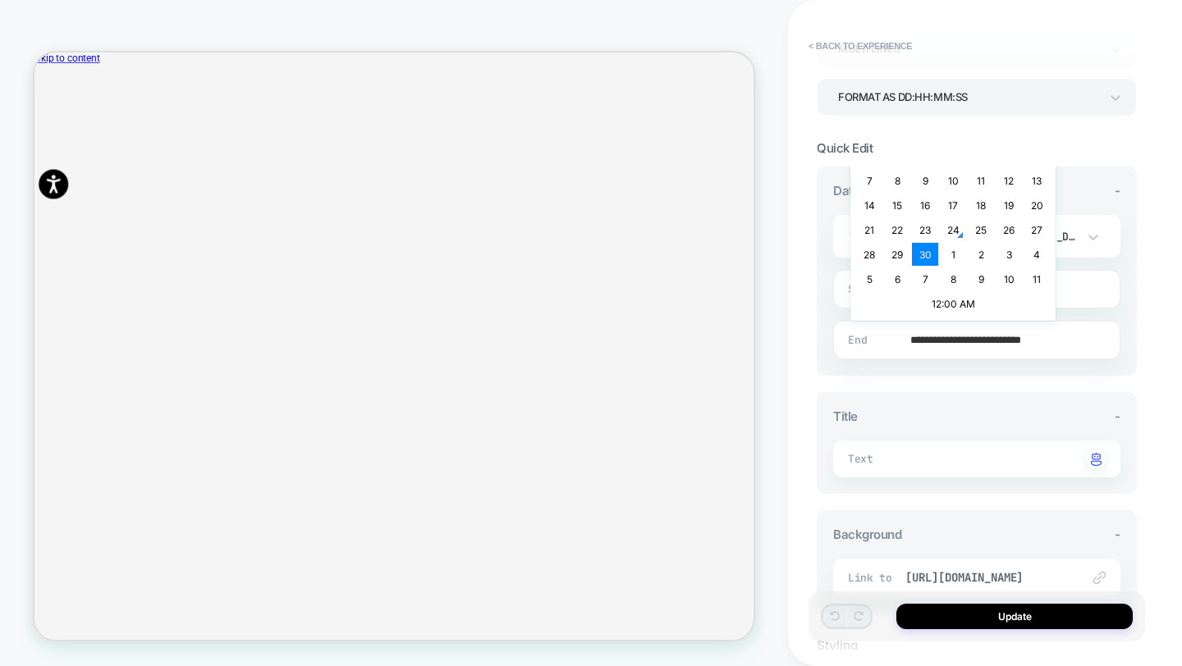
click at [958, 342] on input "**********" at bounding box center [973, 340] width 286 height 39
click at [948, 243] on td "1" at bounding box center [953, 254] width 26 height 23
click at [1018, 336] on input "**********" at bounding box center [973, 340] width 286 height 39
click at [950, 302] on td "12:00 AM" at bounding box center [953, 303] width 194 height 23
click at [925, 244] on span "▲" at bounding box center [919, 246] width 33 height 33
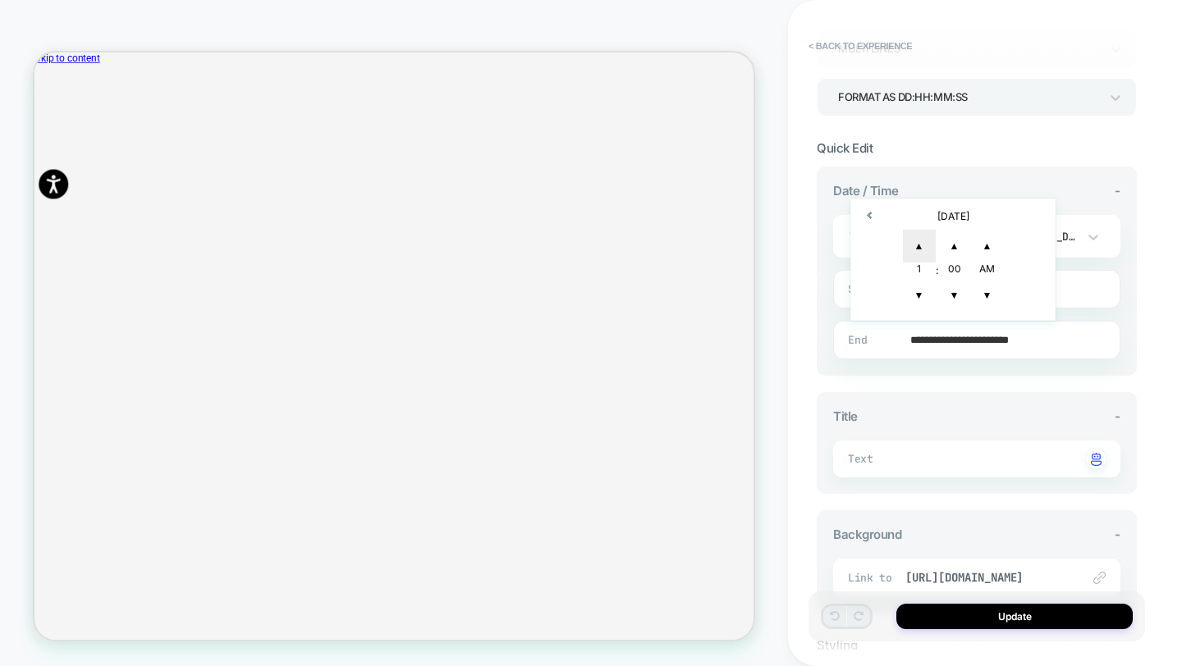
type input "**********"
click at [1150, 402] on div "**********" at bounding box center [984, 333] width 336 height 666
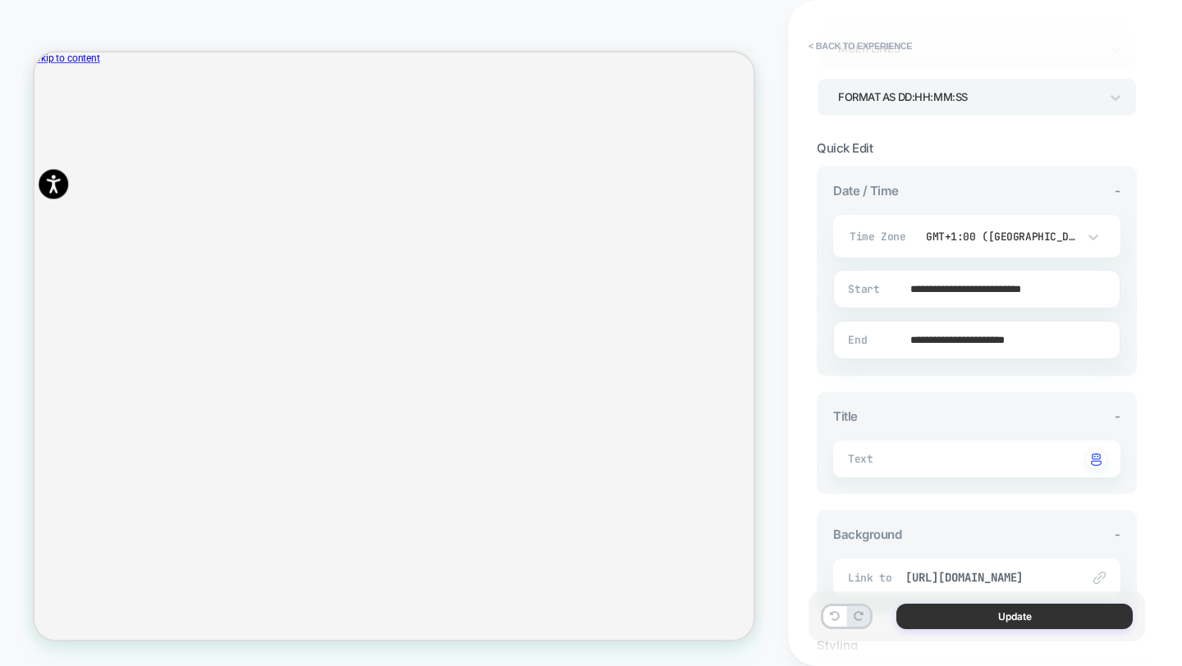
click at [1043, 620] on button "Update" at bounding box center [1014, 616] width 236 height 25
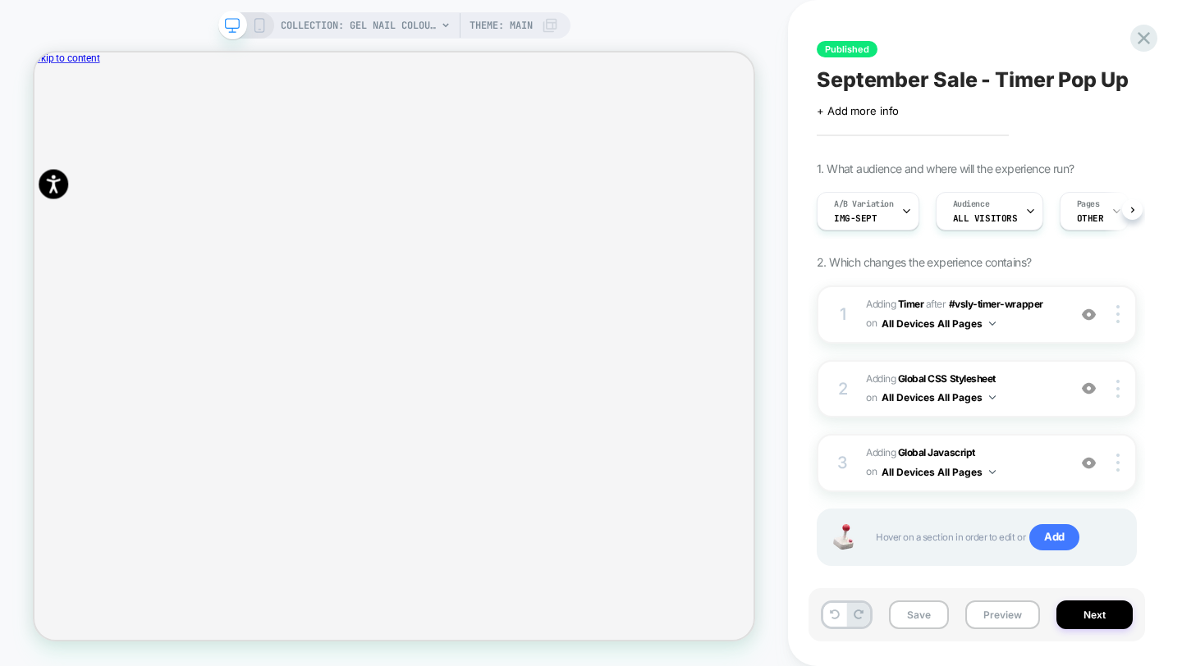
scroll to position [0, 1]
click at [1106, 623] on button "Next" at bounding box center [1094, 615] width 76 height 29
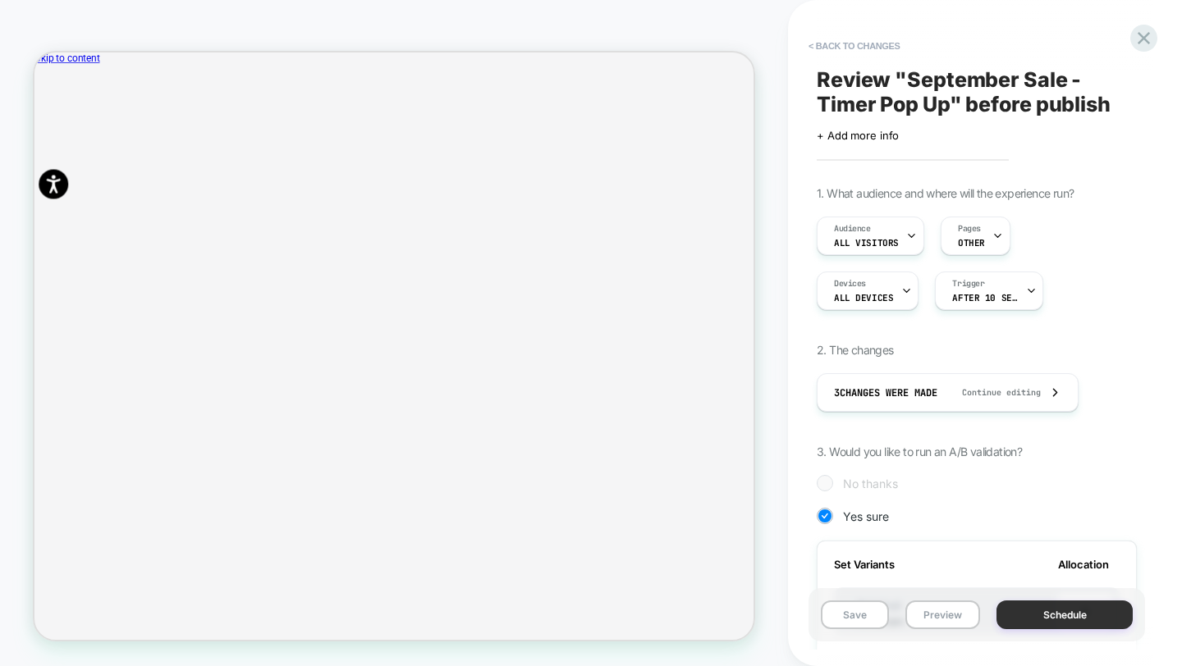
scroll to position [0, 2]
click at [1095, 620] on button "Schedule" at bounding box center [1064, 615] width 136 height 29
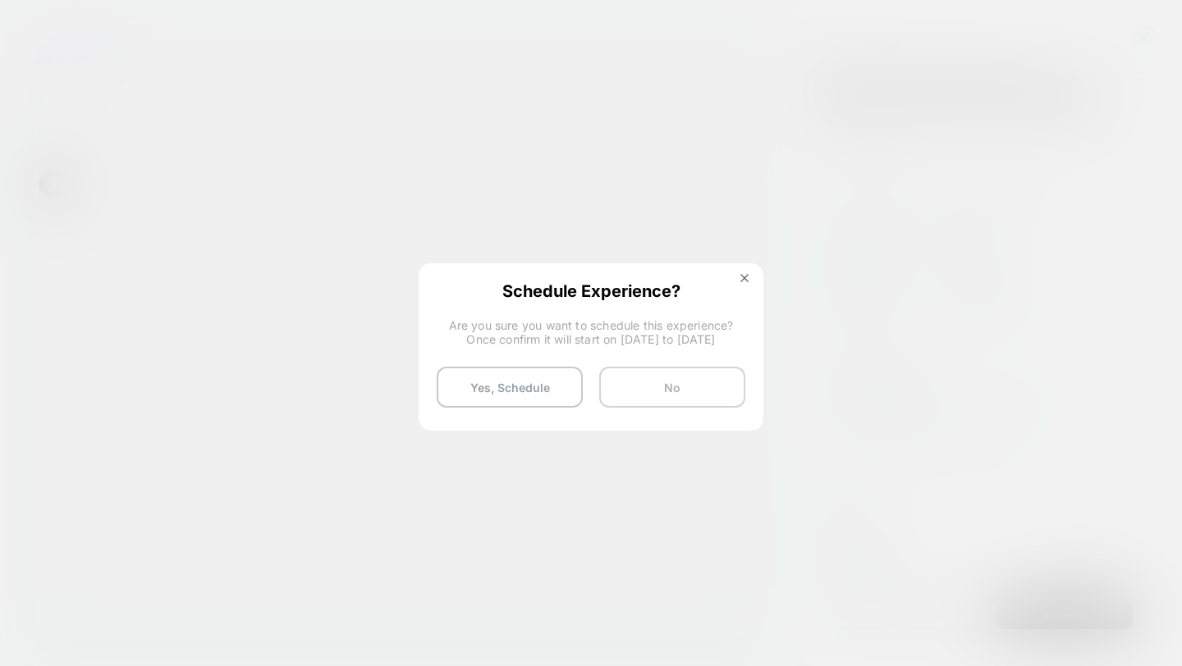
click at [681, 394] on button "No" at bounding box center [672, 387] width 146 height 41
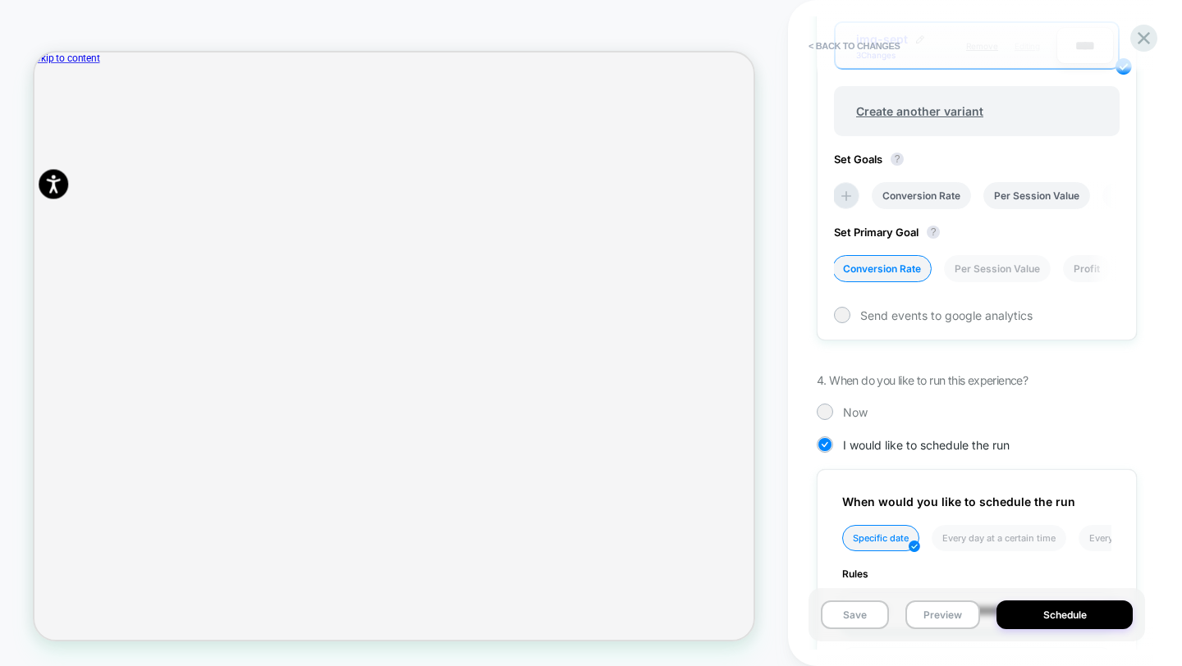
scroll to position [1040, 0]
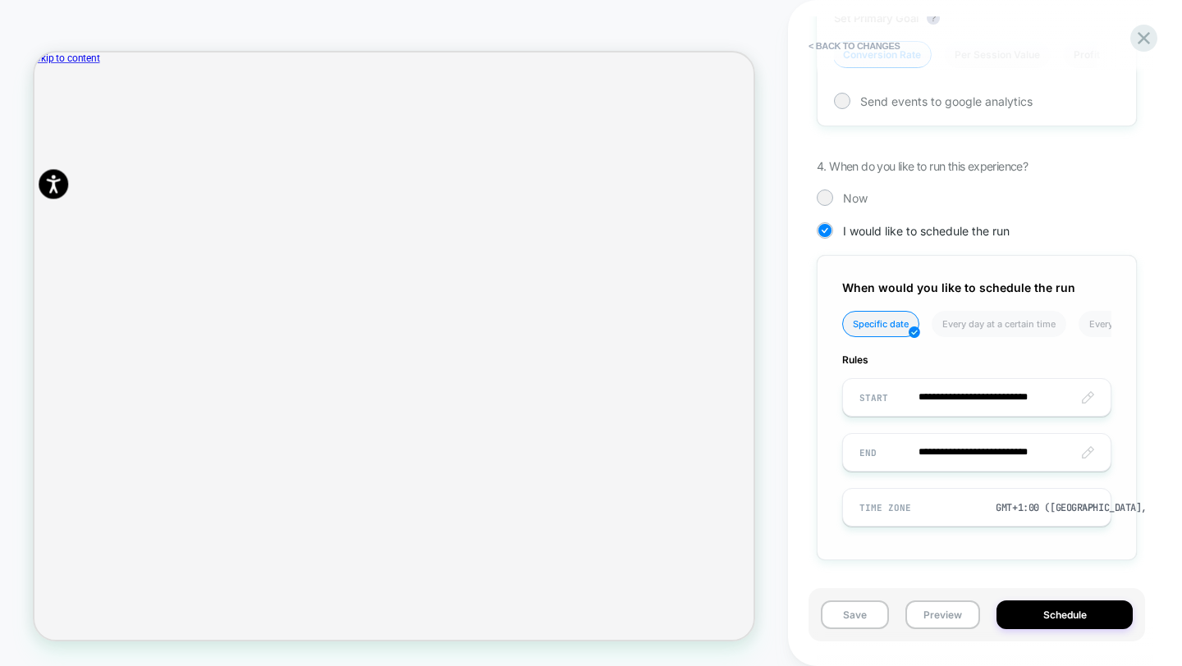
click at [957, 450] on input "**********" at bounding box center [977, 452] width 268 height 39
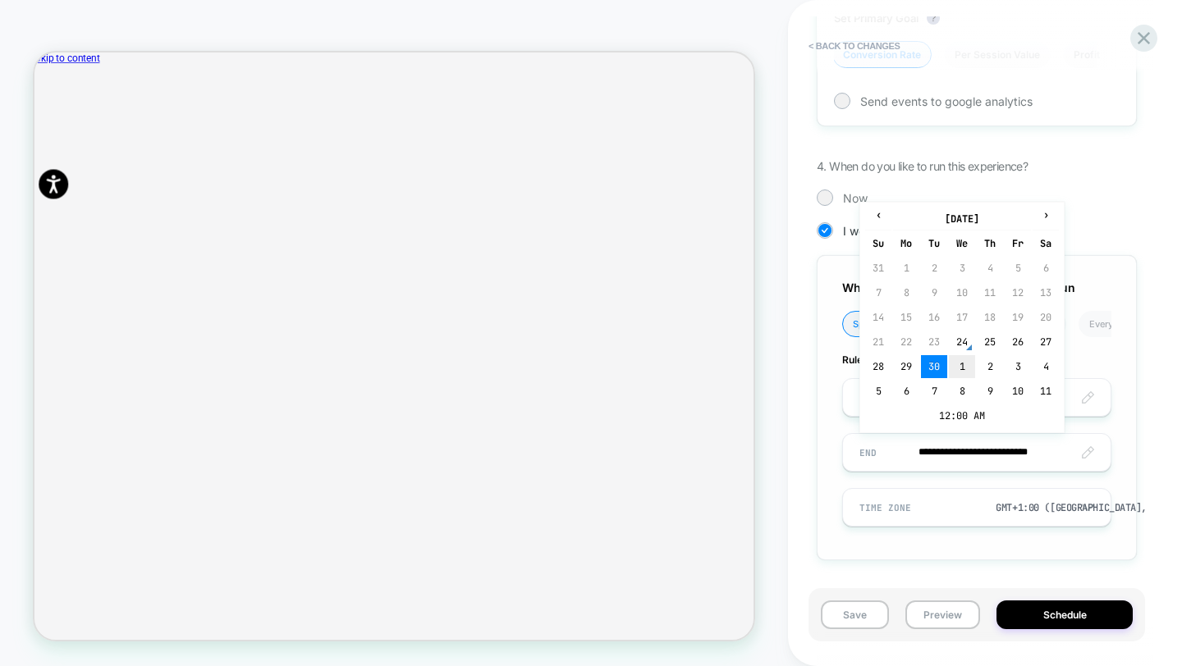
click at [956, 372] on td "1" at bounding box center [962, 366] width 26 height 23
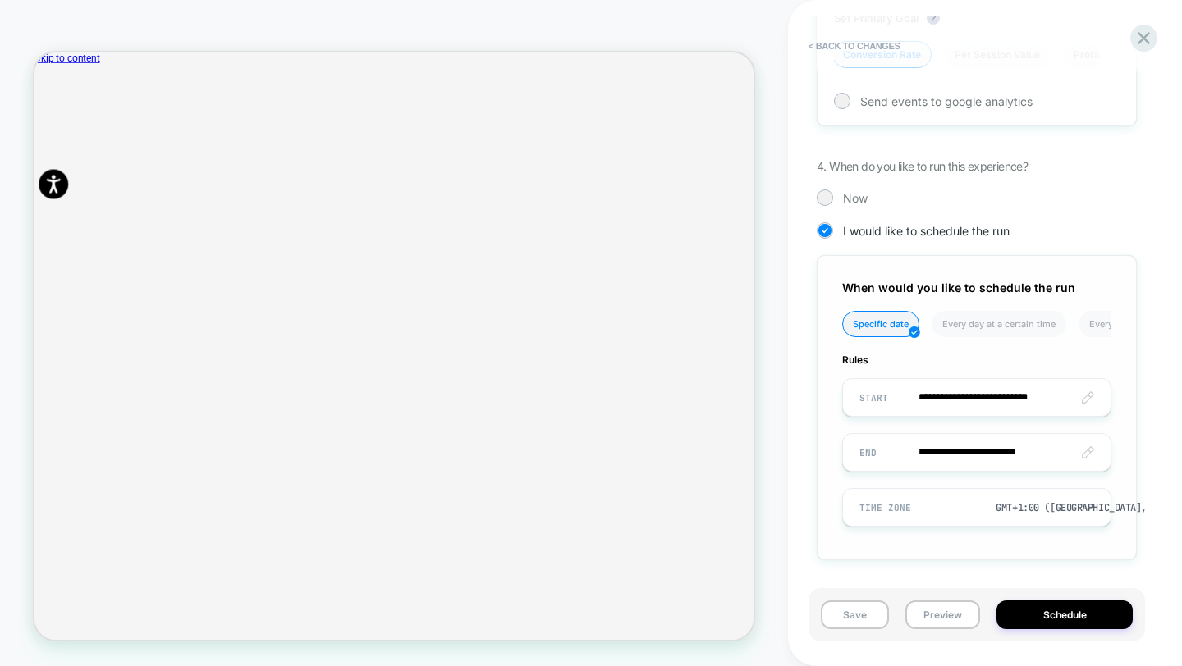
click at [1025, 446] on input "**********" at bounding box center [977, 452] width 268 height 39
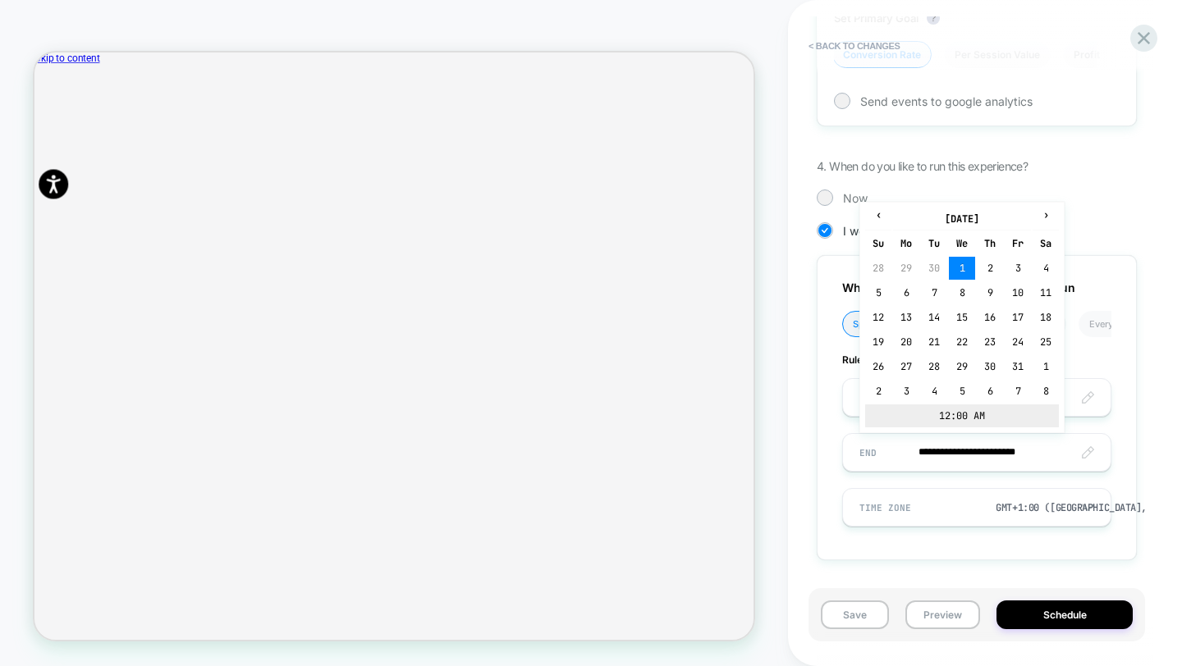
click at [963, 411] on td "12:00 AM" at bounding box center [962, 416] width 194 height 23
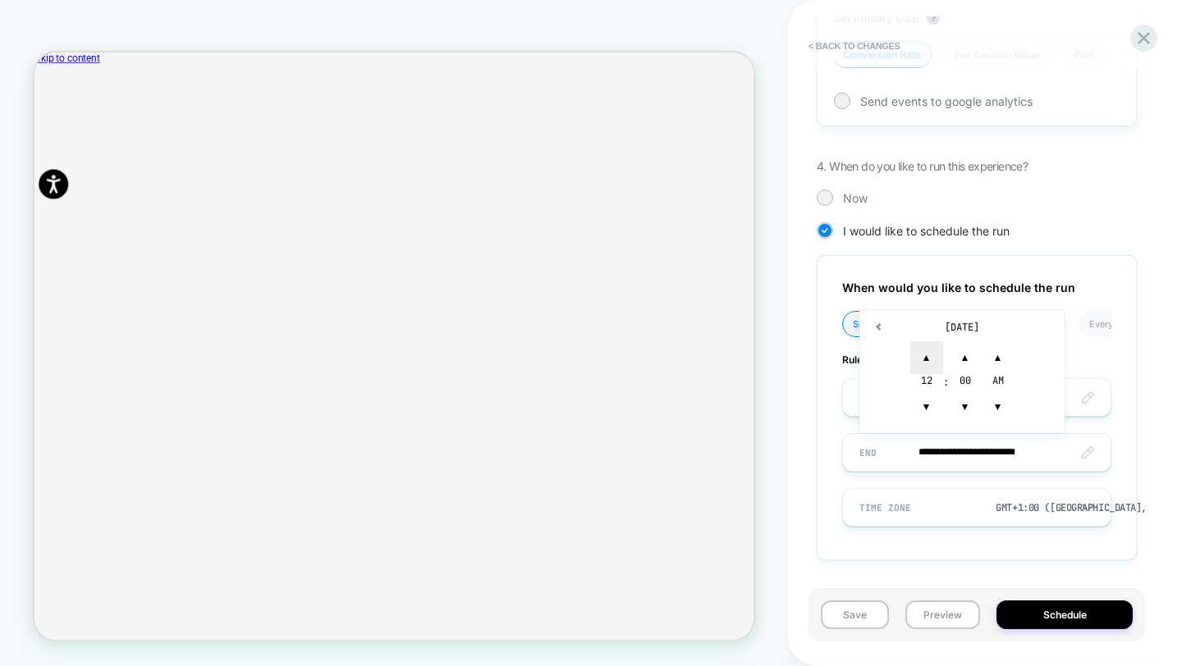
click at [931, 356] on span "▲" at bounding box center [926, 357] width 33 height 33
type input "**********"
click at [1105, 539] on div "**********" at bounding box center [976, 407] width 320 height 305
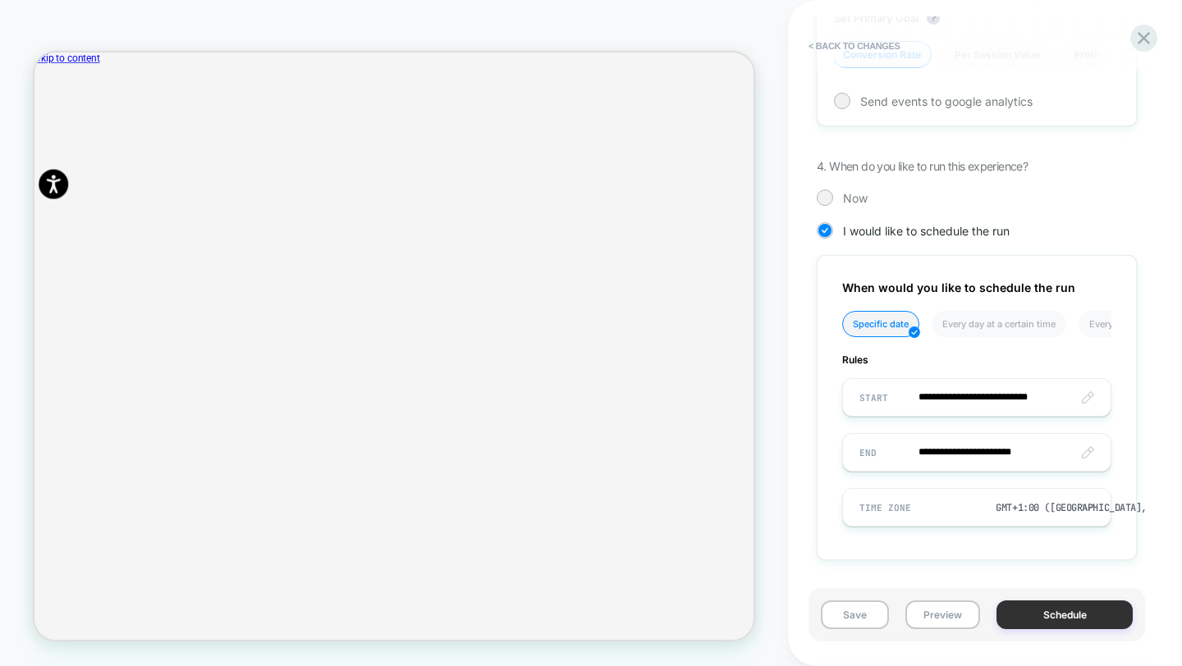
click at [1083, 605] on button "Schedule" at bounding box center [1064, 615] width 136 height 29
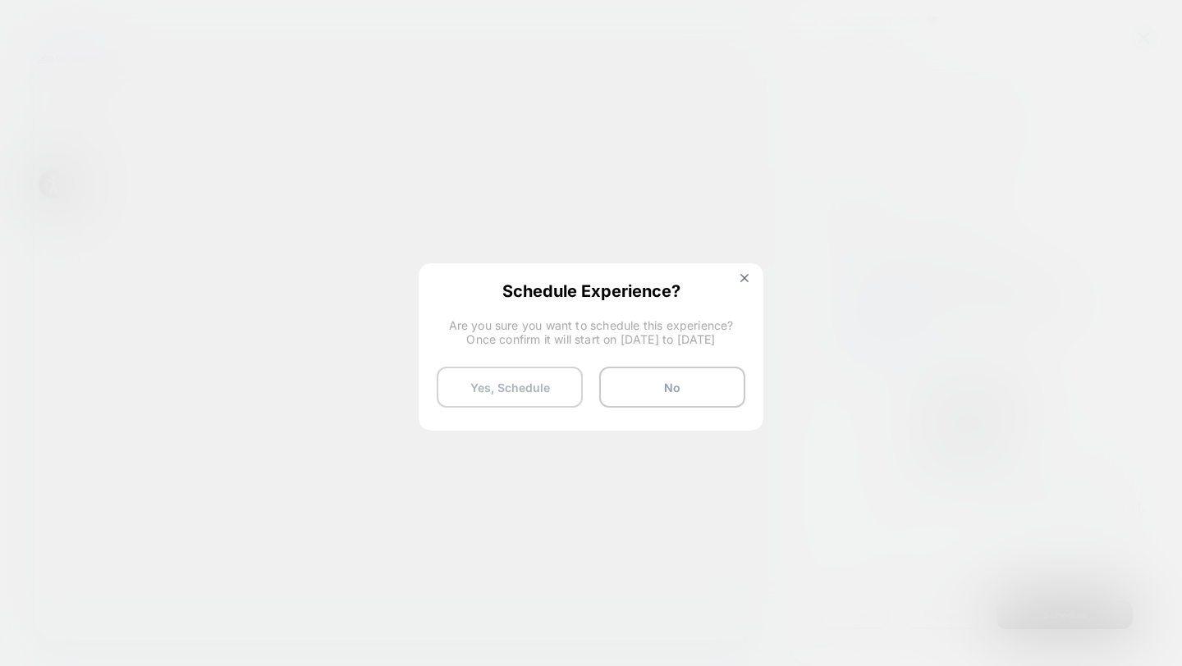
click at [557, 389] on button "Yes, Schedule" at bounding box center [510, 387] width 146 height 41
